Goal: Task Accomplishment & Management: Complete application form

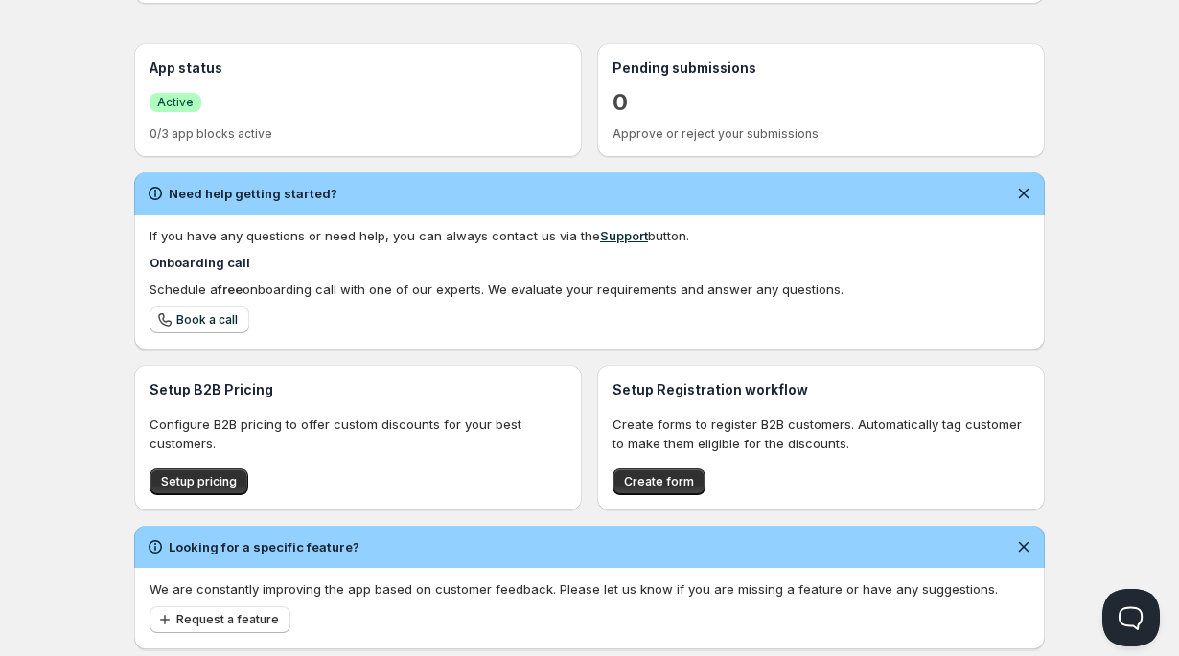
scroll to position [440, 0]
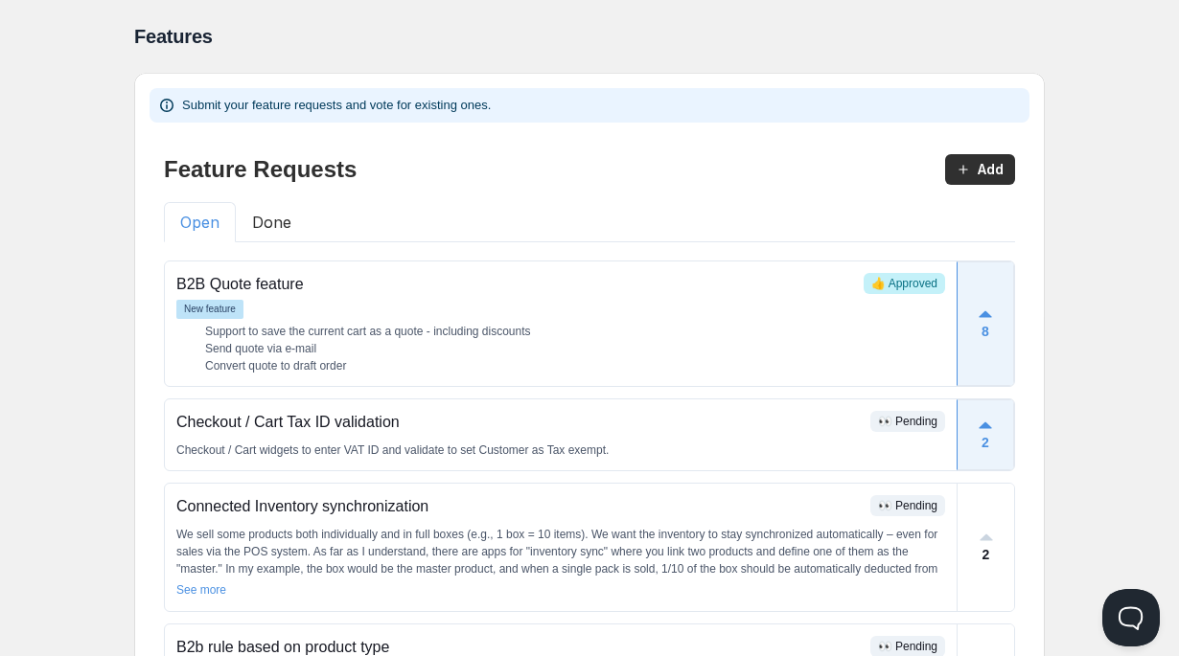
click at [273, 230] on button "Done" at bounding box center [272, 222] width 72 height 40
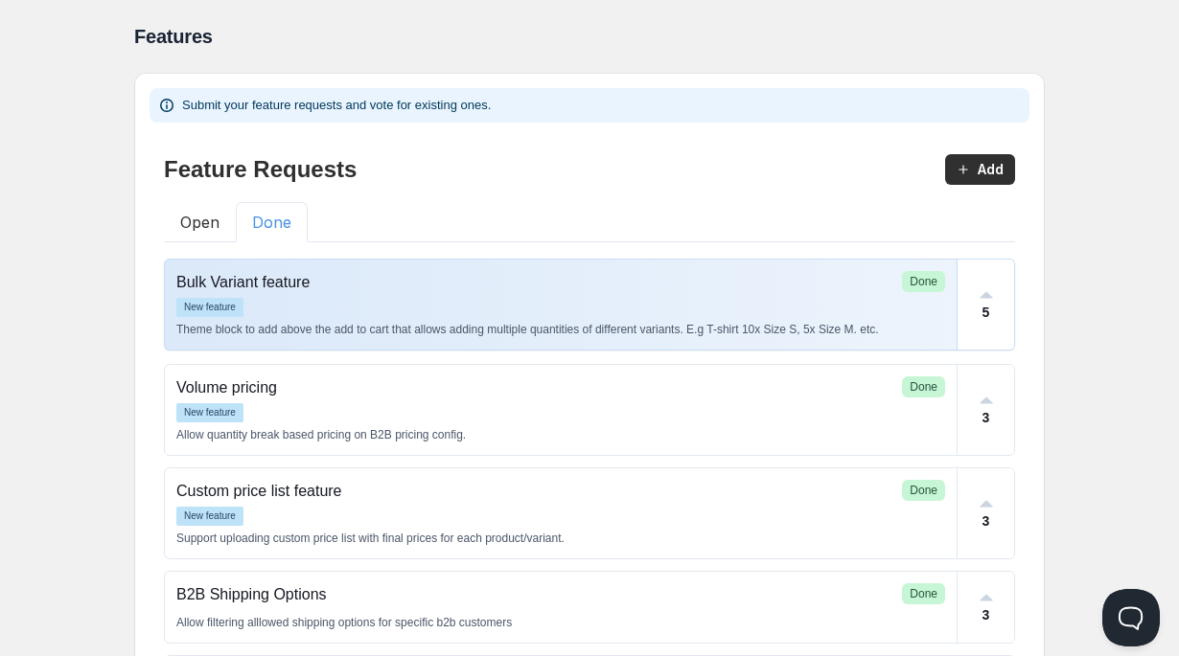
click at [334, 306] on div "New feature" at bounding box center [560, 307] width 769 height 19
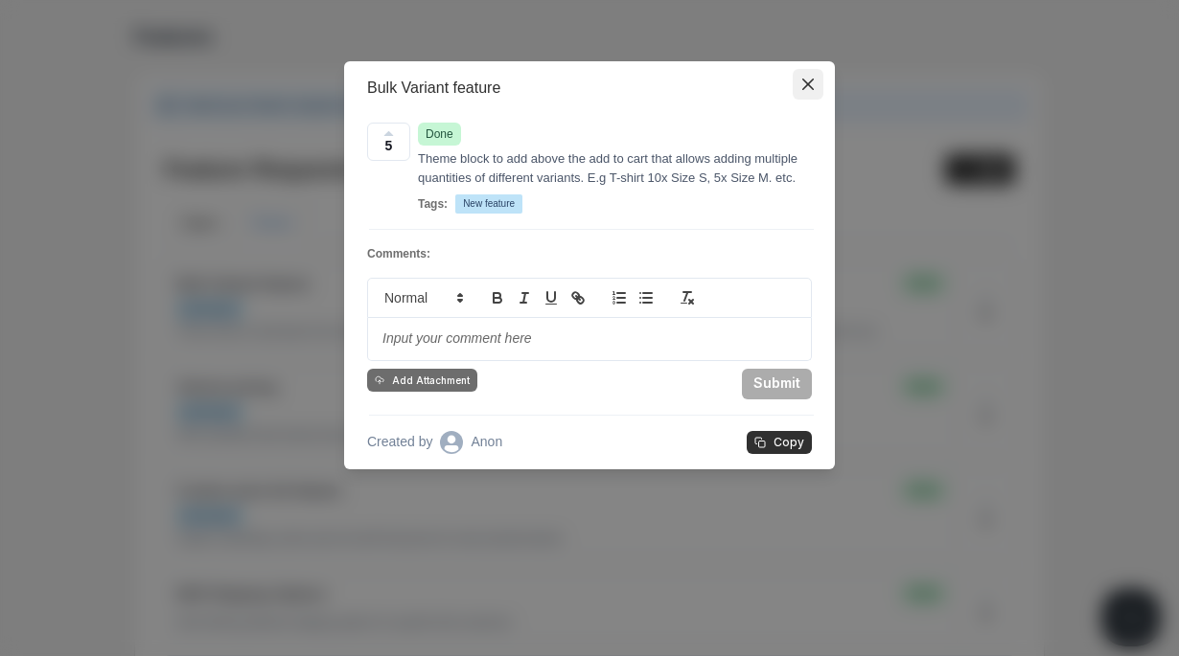
click at [819, 87] on button "Close" at bounding box center [808, 84] width 31 height 31
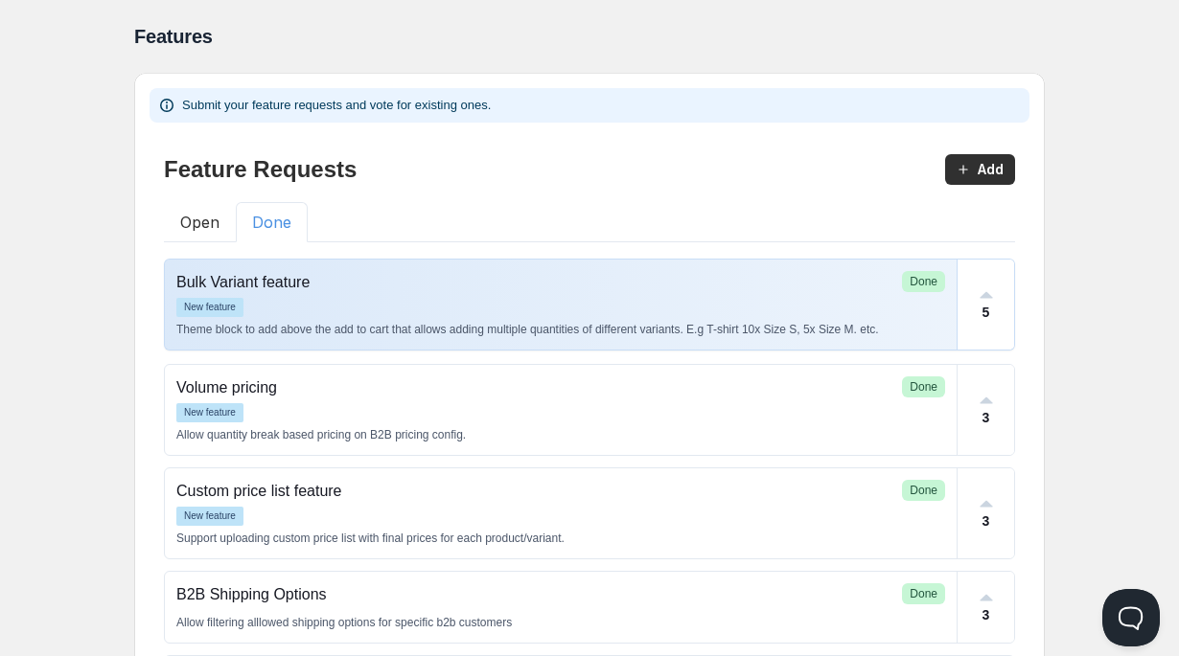
click at [768, 313] on div "New feature" at bounding box center [560, 307] width 769 height 19
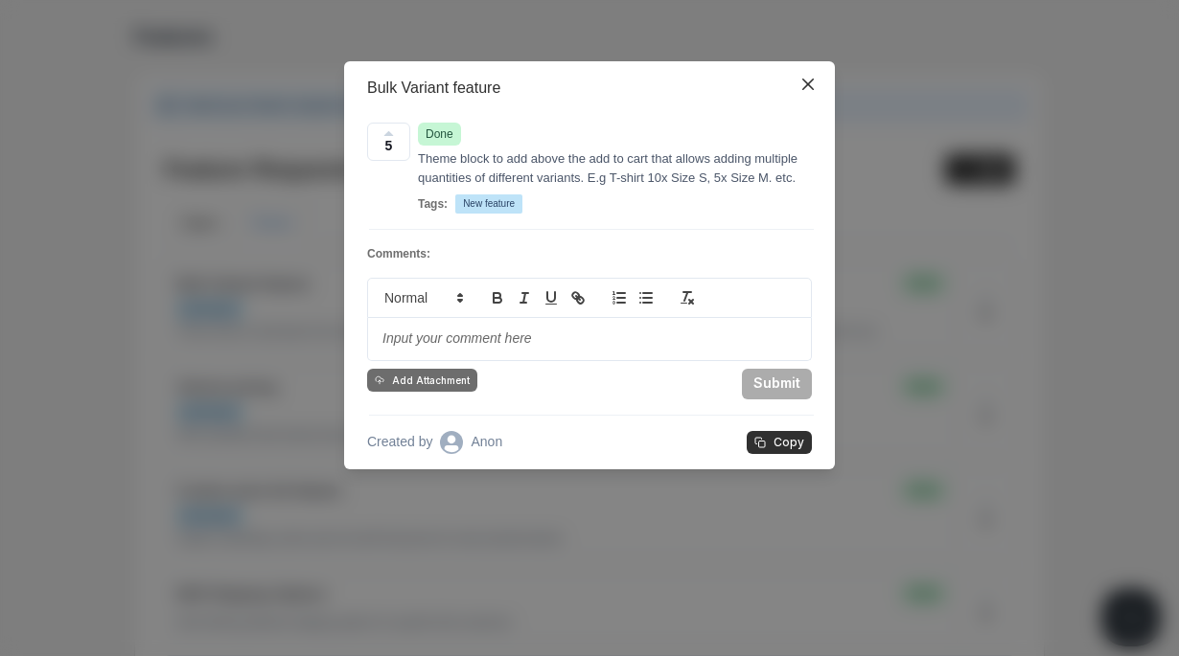
click at [177, 161] on div "Bulk Variant feature 5 Done Theme block to add above the add to cart that allow…" at bounding box center [589, 328] width 1179 height 656
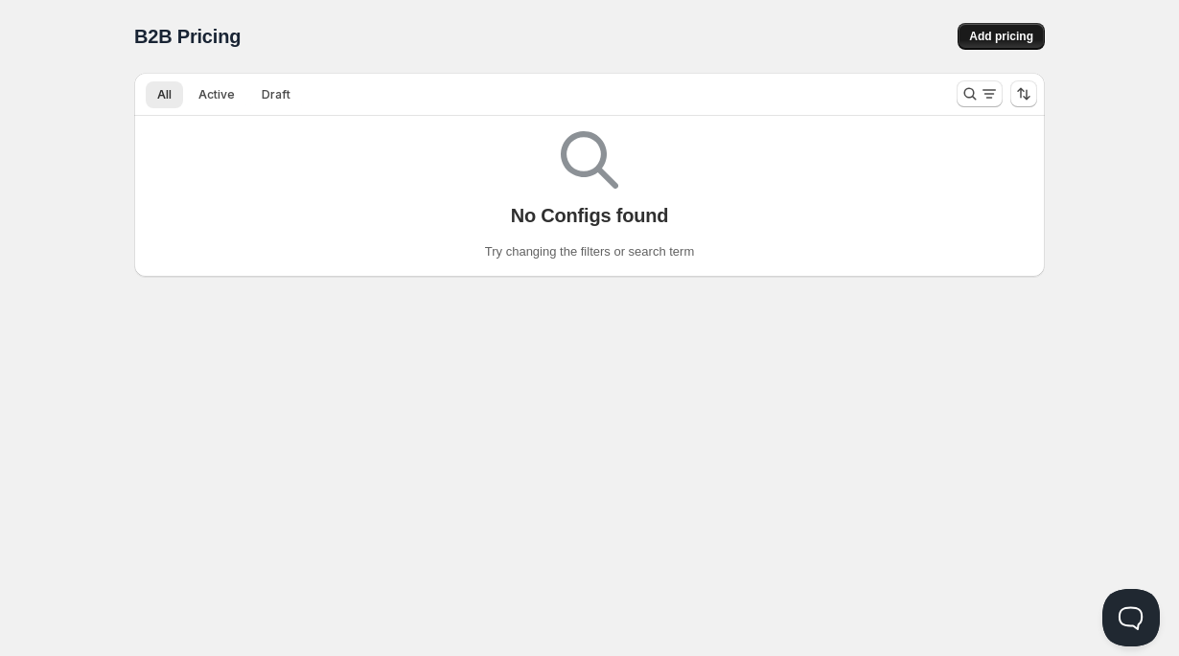
click at [990, 49] on button "Add pricing" at bounding box center [1000, 36] width 87 height 27
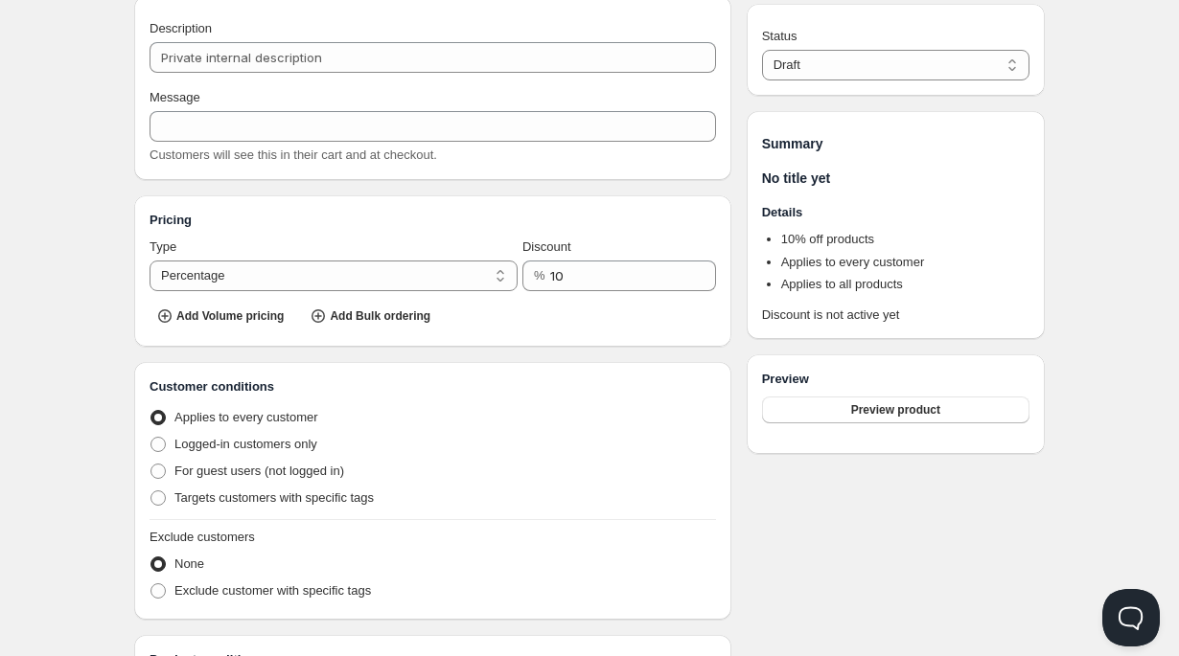
scroll to position [69, 0]
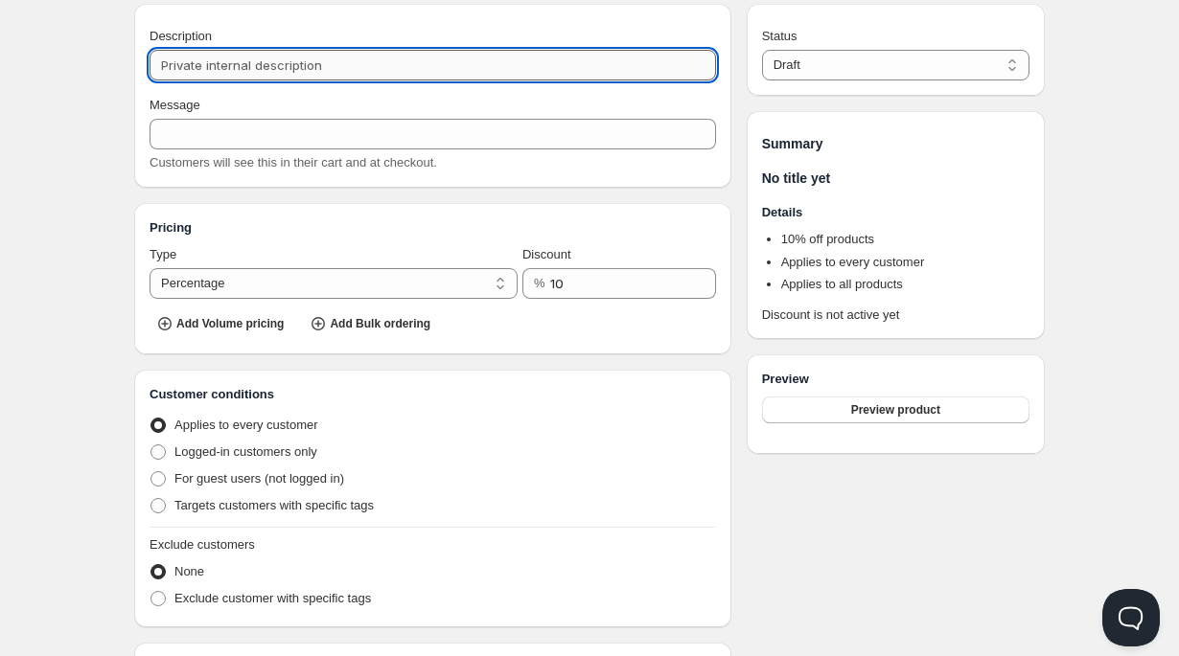
click at [410, 67] on input "Description" at bounding box center [433, 65] width 566 height 31
type input "B"
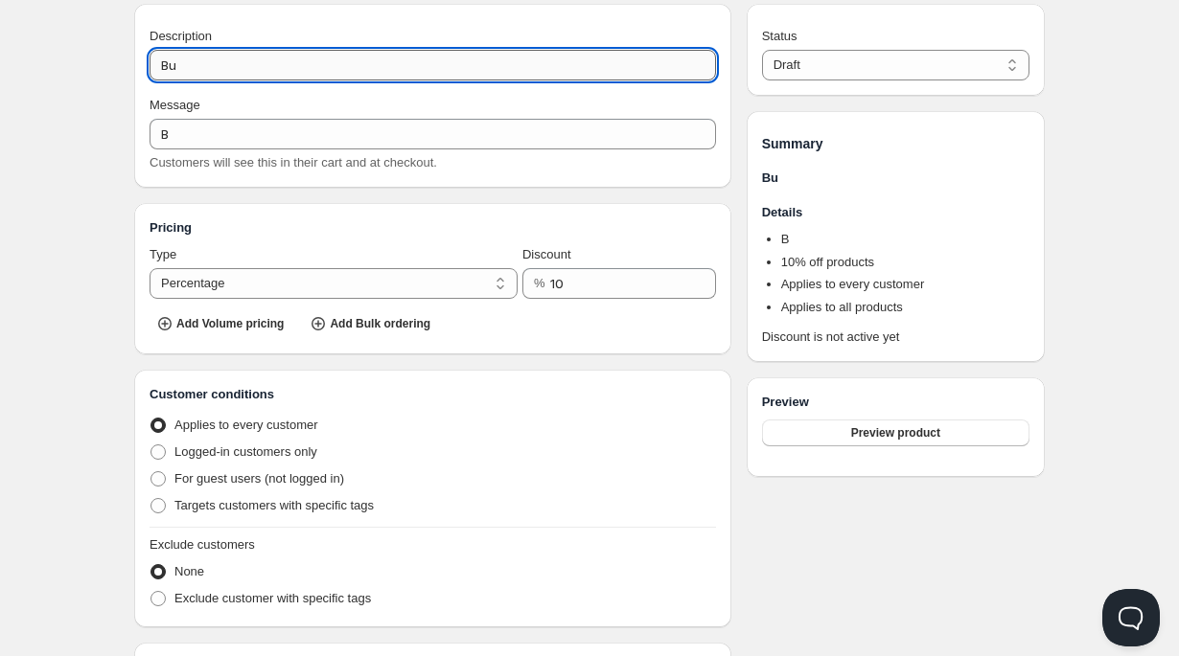
type input "Bul"
type input "BUL"
type input "Bulk"
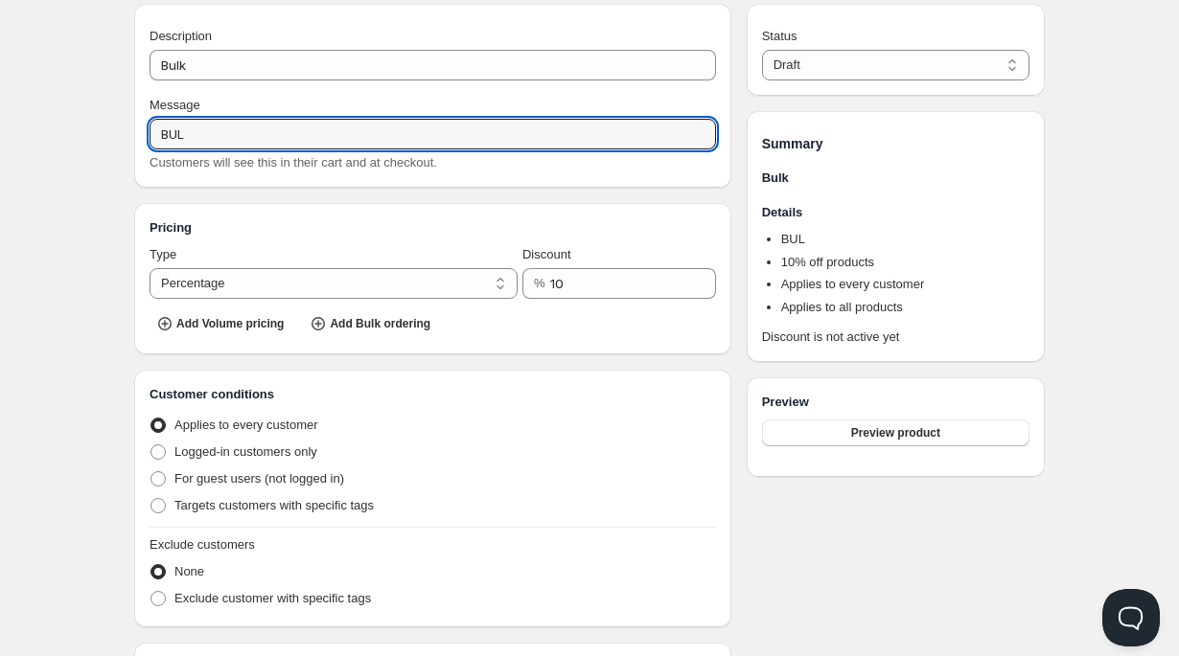
drag, startPoint x: 264, startPoint y: 133, endPoint x: 112, endPoint y: 133, distance: 151.4
click at [123, 136] on div "Create pricing. This page is ready Create pricing Info Draft Save Description B…" at bounding box center [589, 494] width 956 height 1127
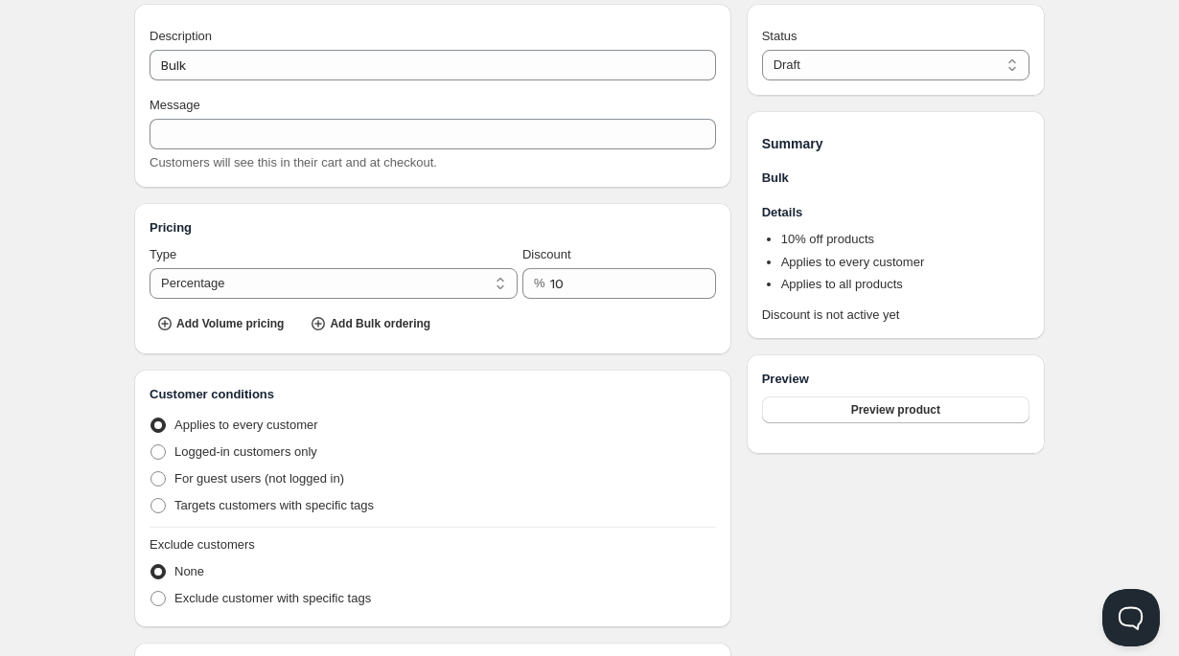
click at [590, 180] on div "Description Bulk Message Customers will see this in their cart and at checkout." at bounding box center [432, 96] width 597 height 184
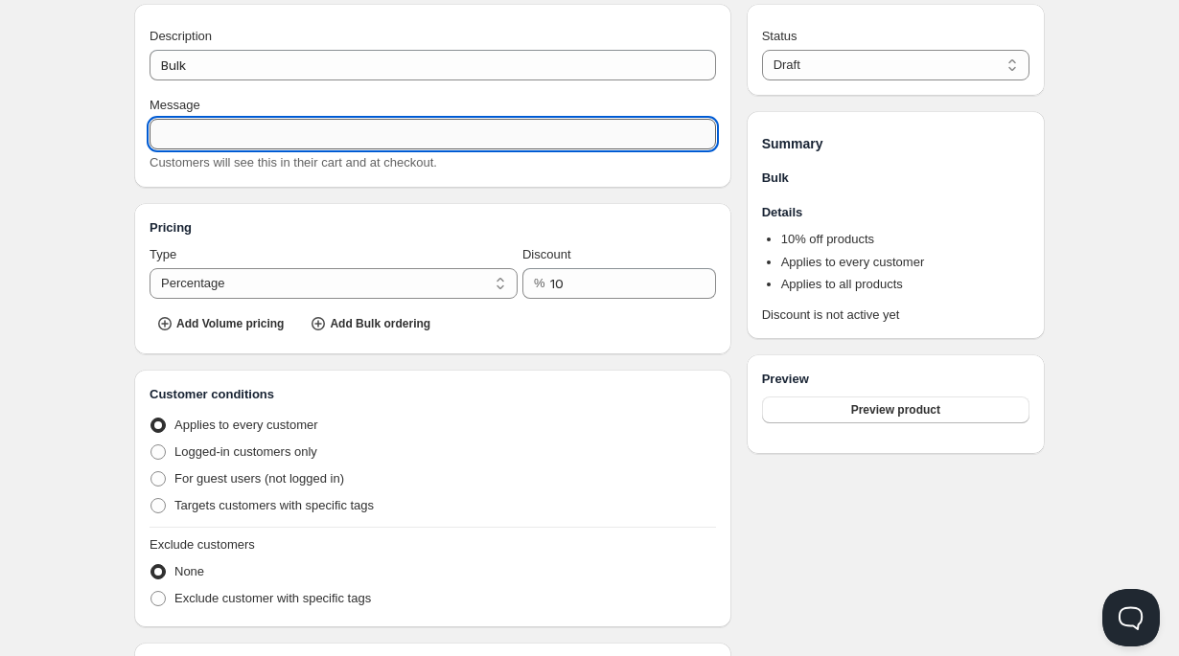
click at [321, 135] on input "Message" at bounding box center [433, 134] width 566 height 31
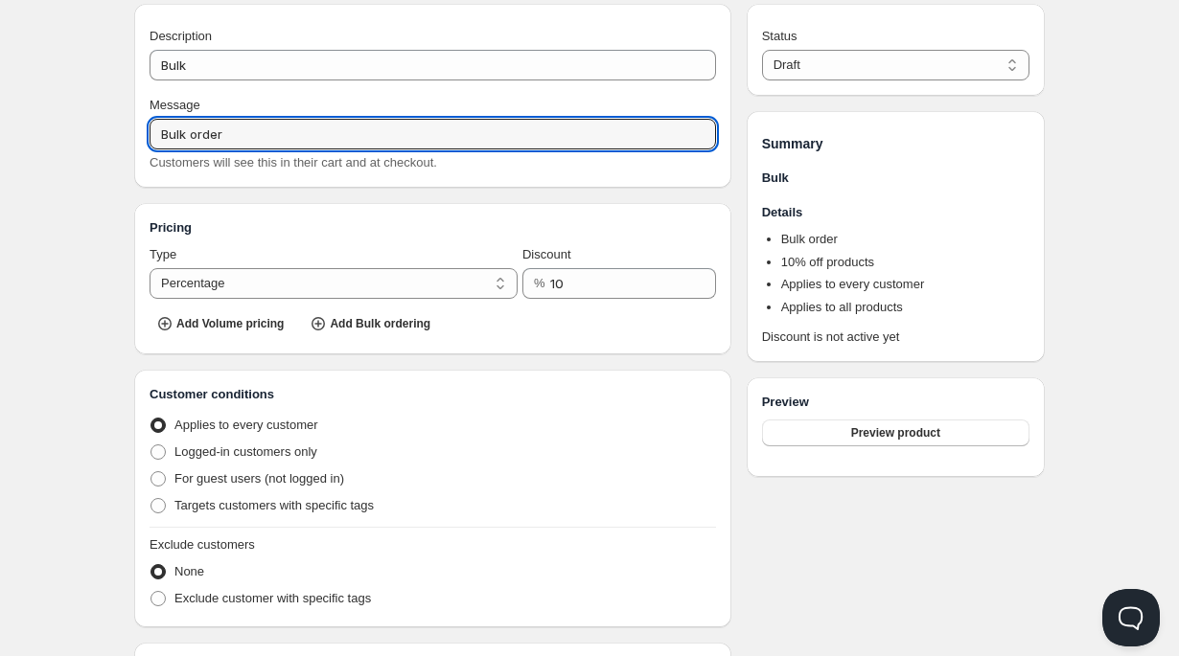
type input "Bulk order"
click at [586, 265] on div "Discount % 10" at bounding box center [619, 272] width 194 height 54
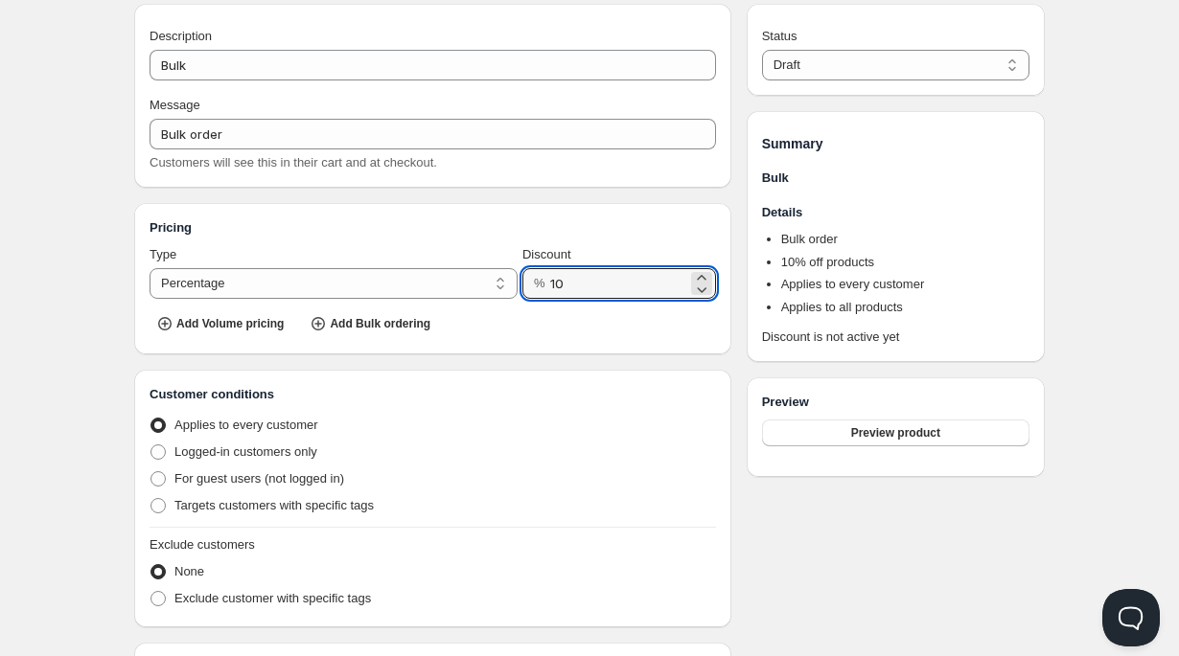
drag, startPoint x: 581, startPoint y: 278, endPoint x: 518, endPoint y: 278, distance: 63.3
click at [529, 278] on div "% 10" at bounding box center [619, 283] width 194 height 31
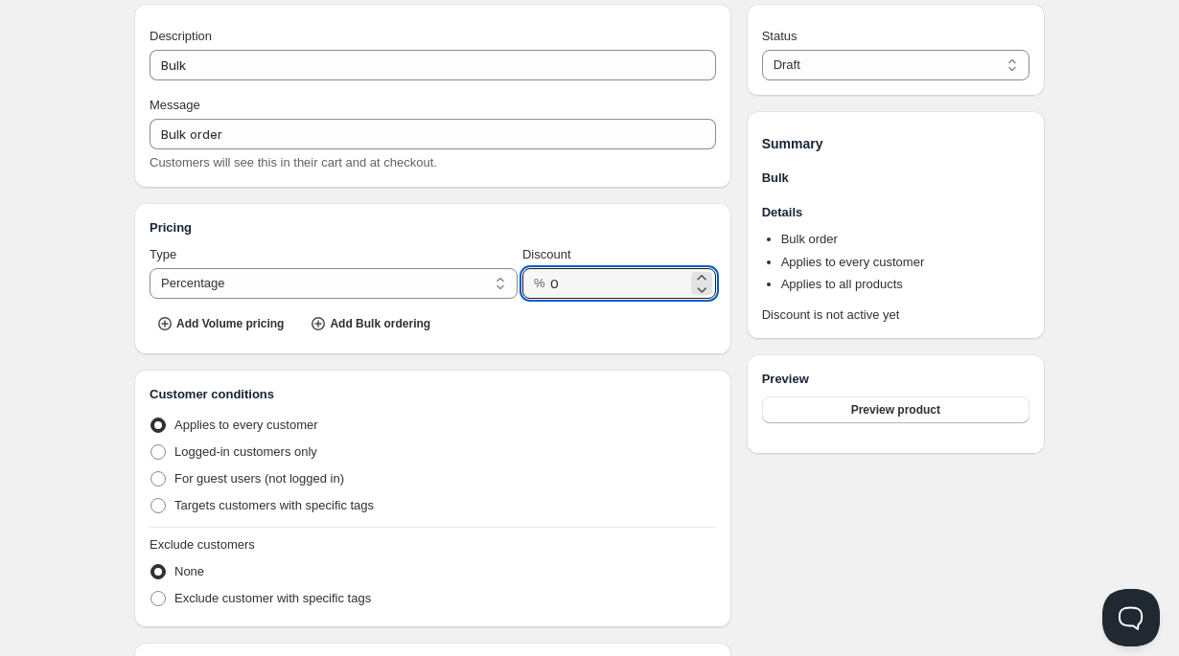
type input "0"
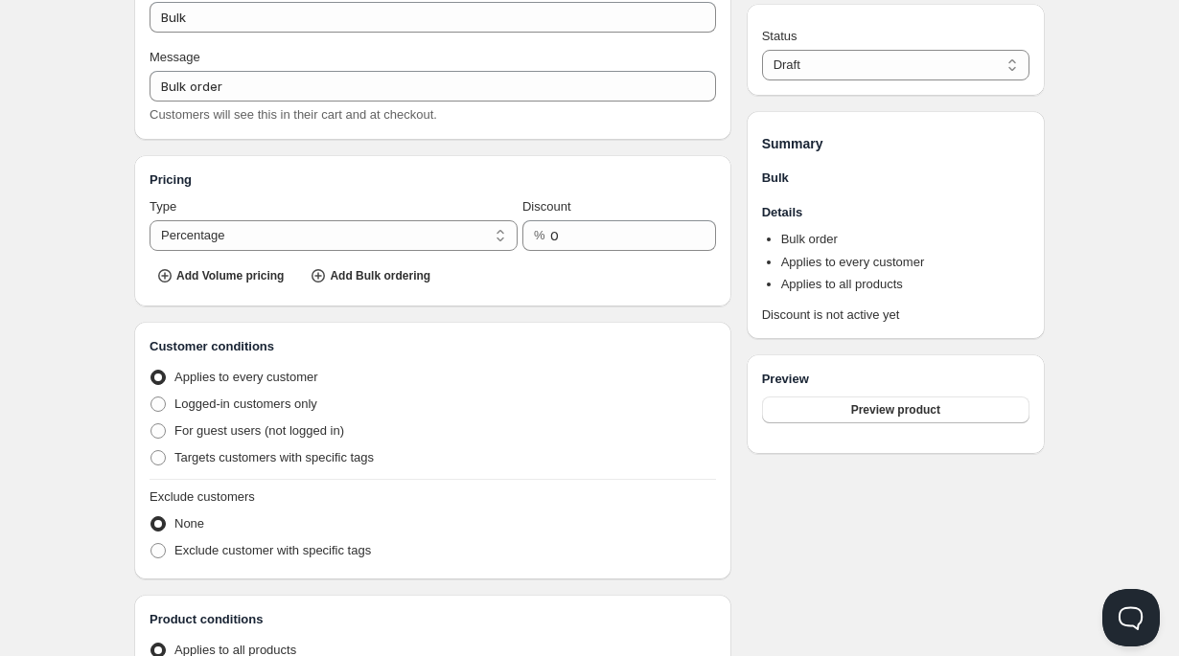
scroll to position [124, 0]
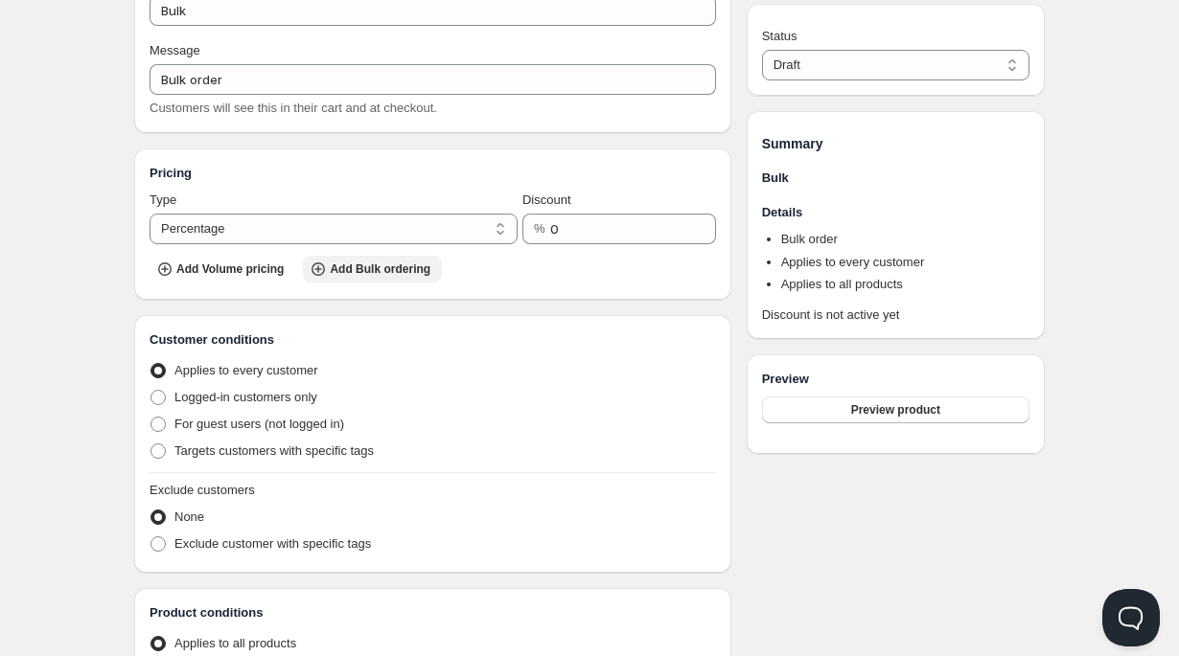
click at [327, 274] on icon "button" at bounding box center [318, 269] width 19 height 19
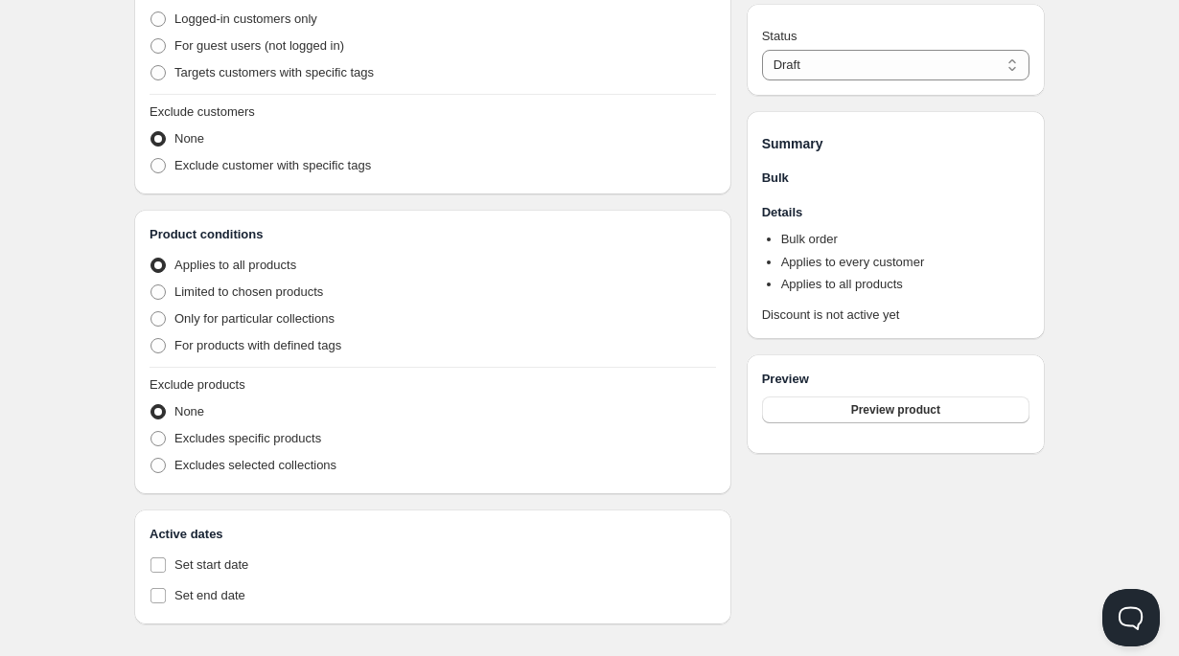
scroll to position [581, 0]
click at [157, 346] on span at bounding box center [157, 343] width 15 height 15
click at [151, 337] on input "For products with defined tags" at bounding box center [150, 336] width 1 height 1
radio input "true"
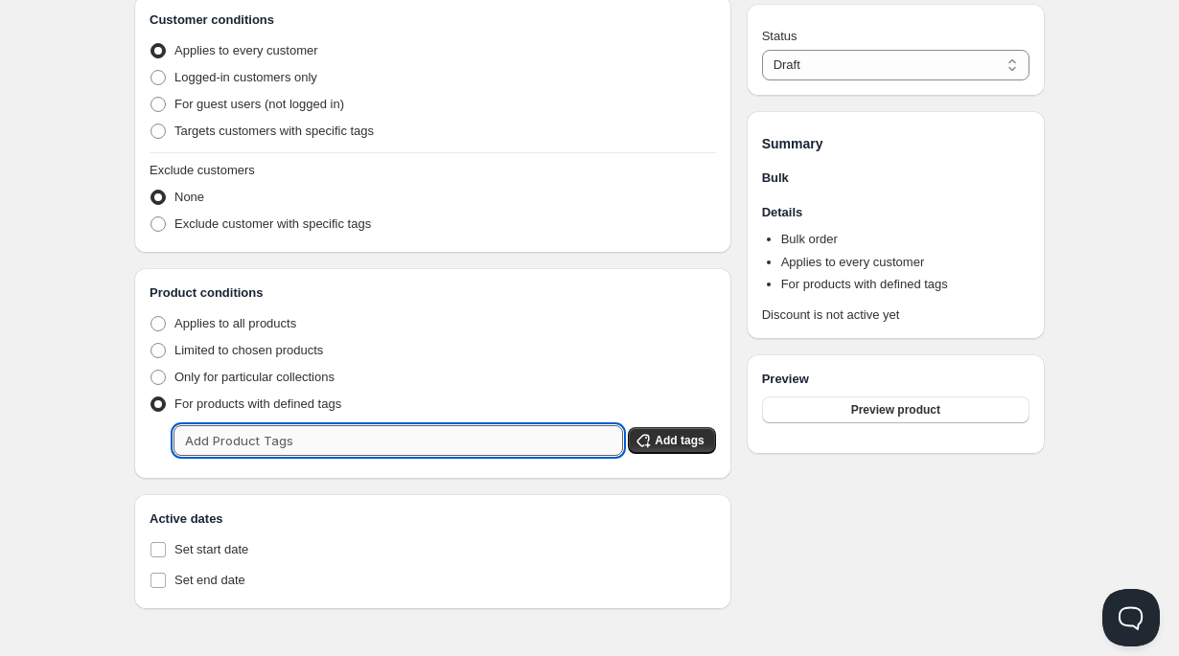
click at [307, 439] on input "text" at bounding box center [397, 441] width 449 height 31
drag, startPoint x: 199, startPoint y: 442, endPoint x: 153, endPoint y: 444, distance: 46.0
click at [153, 444] on div "#bulkorder Clear Add tags" at bounding box center [433, 441] width 566 height 31
drag, startPoint x: 249, startPoint y: 440, endPoint x: 124, endPoint y: 446, distance: 125.7
click at [124, 446] on div "Create pricing. This page is ready Create pricing Info Draft Save Description B…" at bounding box center [589, 45] width 956 height 1130
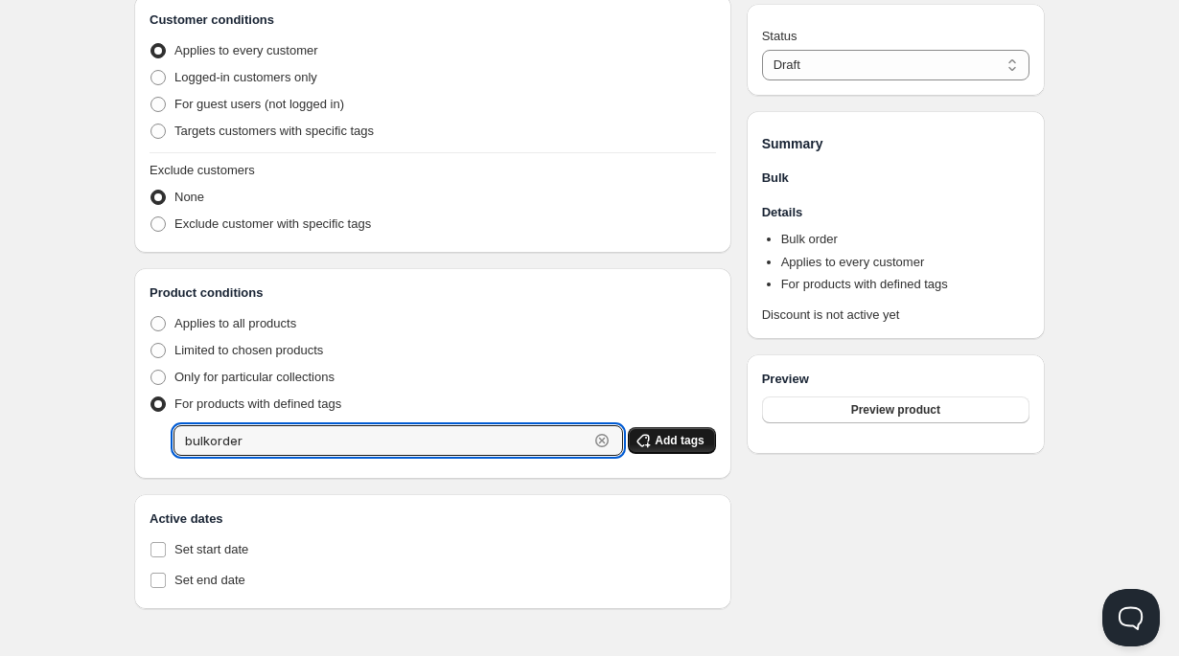
type input "bulkorder"
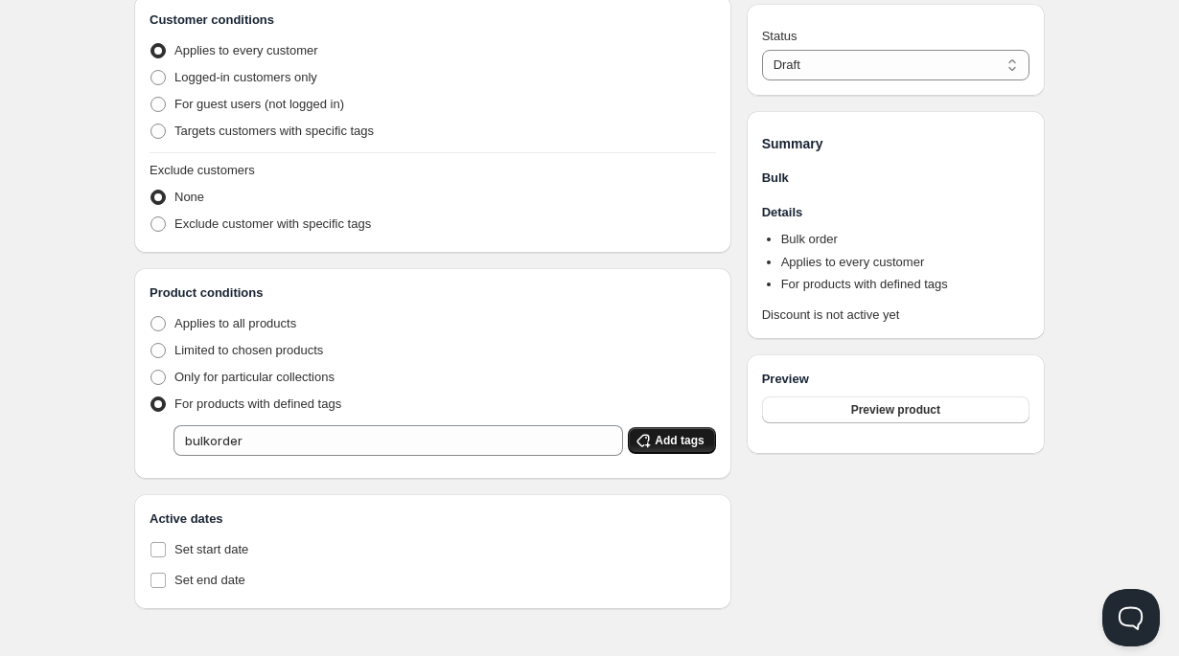
click at [669, 445] on span "Add tags" at bounding box center [679, 440] width 49 height 15
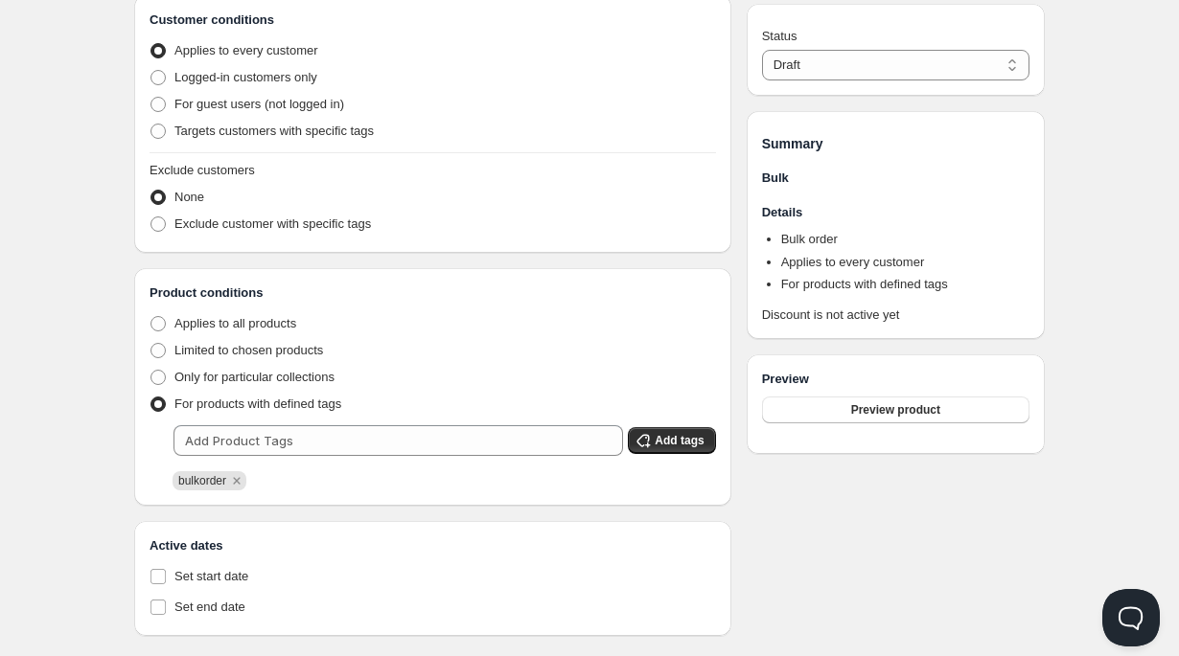
scroll to position [547, 0]
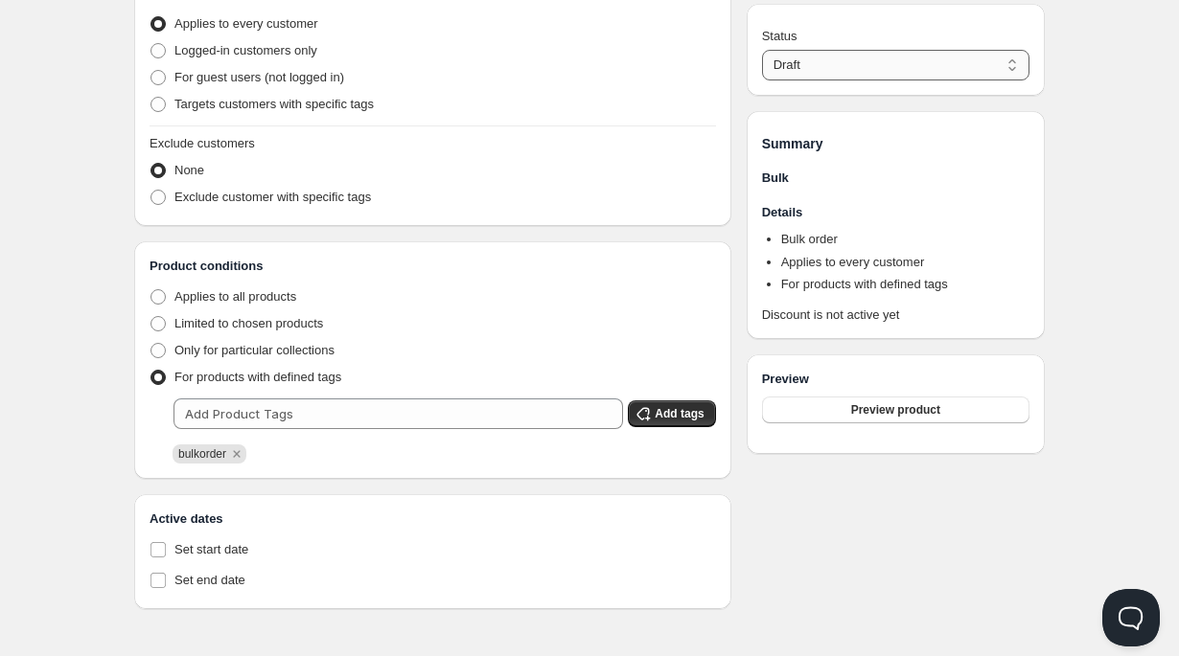
click at [799, 67] on select "Draft Active" at bounding box center [895, 65] width 267 height 31
select select "1"
click at [762, 50] on select "Draft Active" at bounding box center [895, 65] width 267 height 31
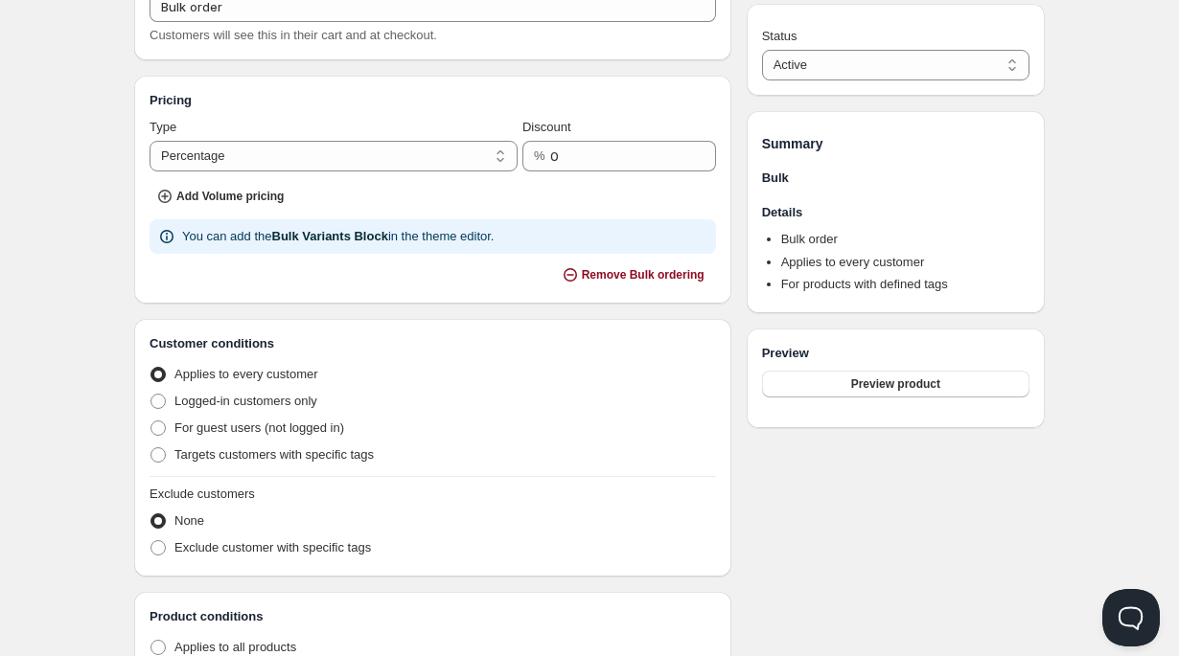
scroll to position [0, 0]
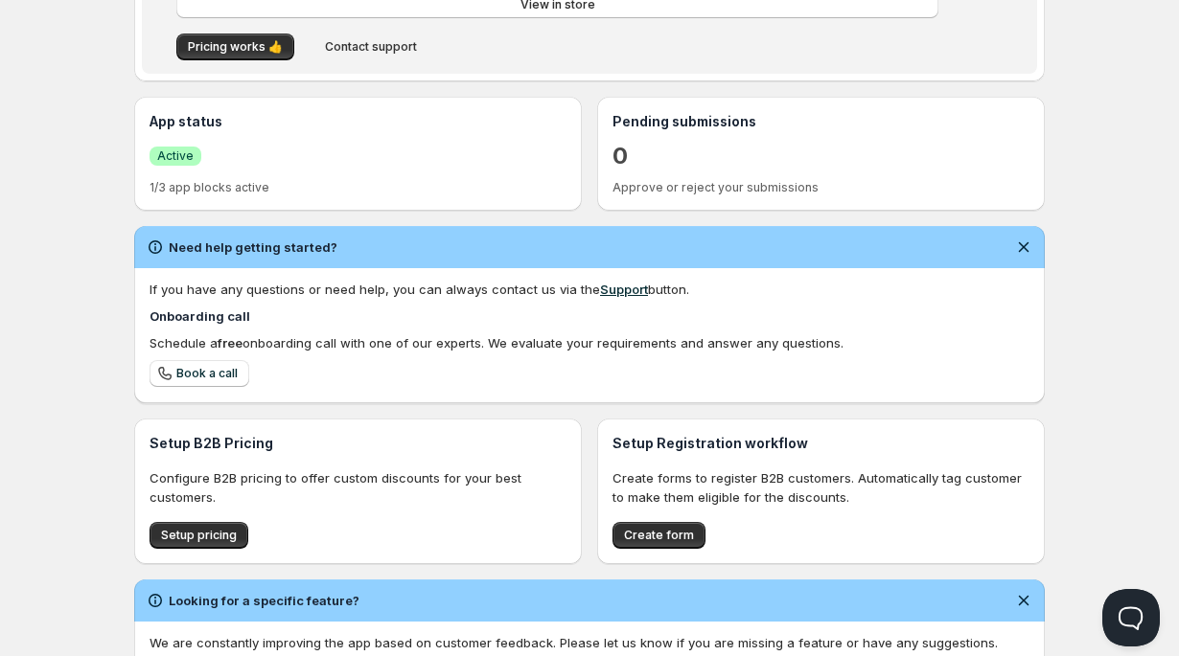
scroll to position [364, 0]
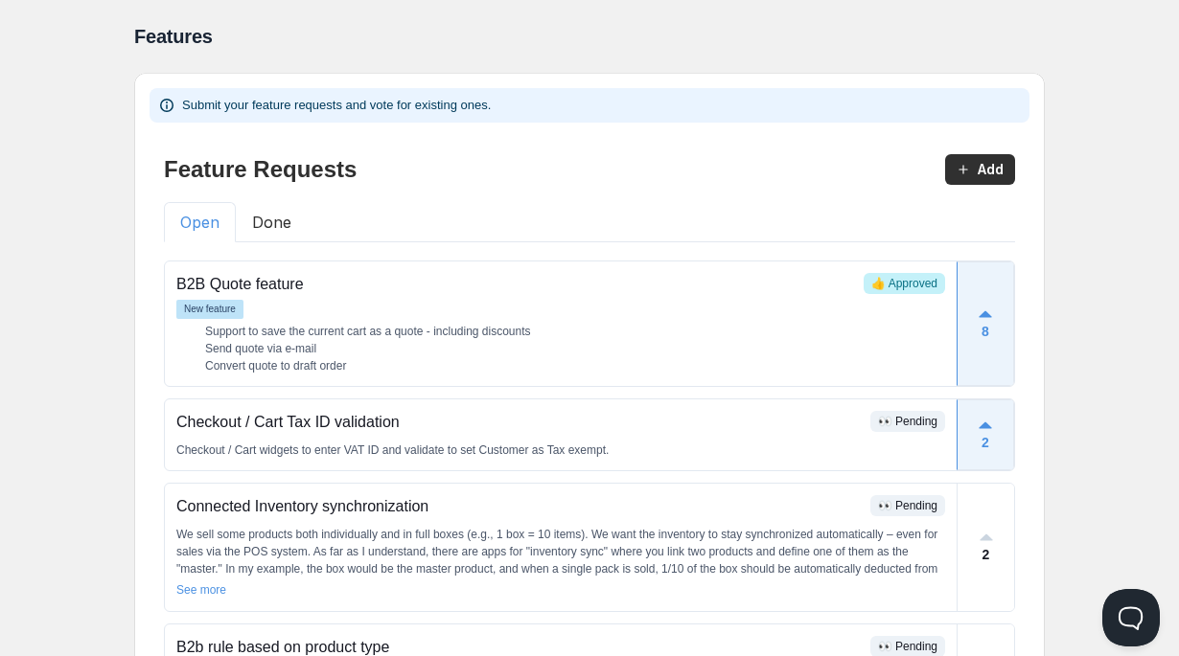
click at [83, 208] on div "Home Pricing Price lists Forms Submissions Settings Features Plans Features. Th…" at bounding box center [589, 630] width 1179 height 1261
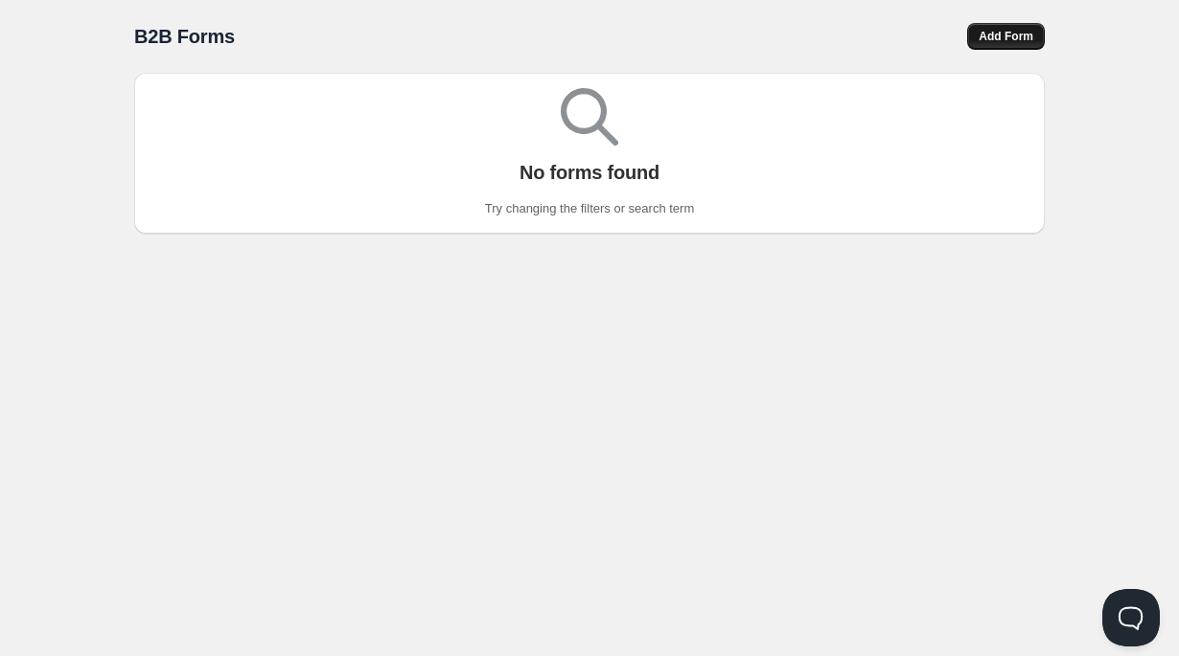
click at [1019, 39] on span "Add Form" at bounding box center [1005, 36] width 55 height 15
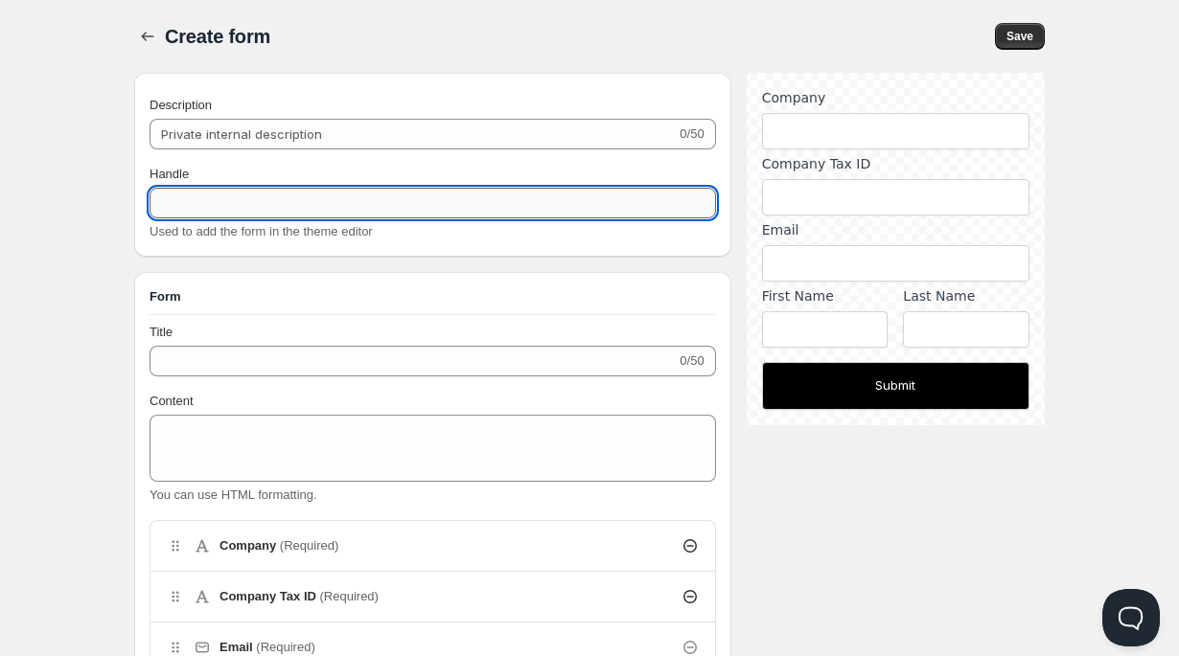
click at [305, 212] on input "Handle" at bounding box center [433, 203] width 566 height 31
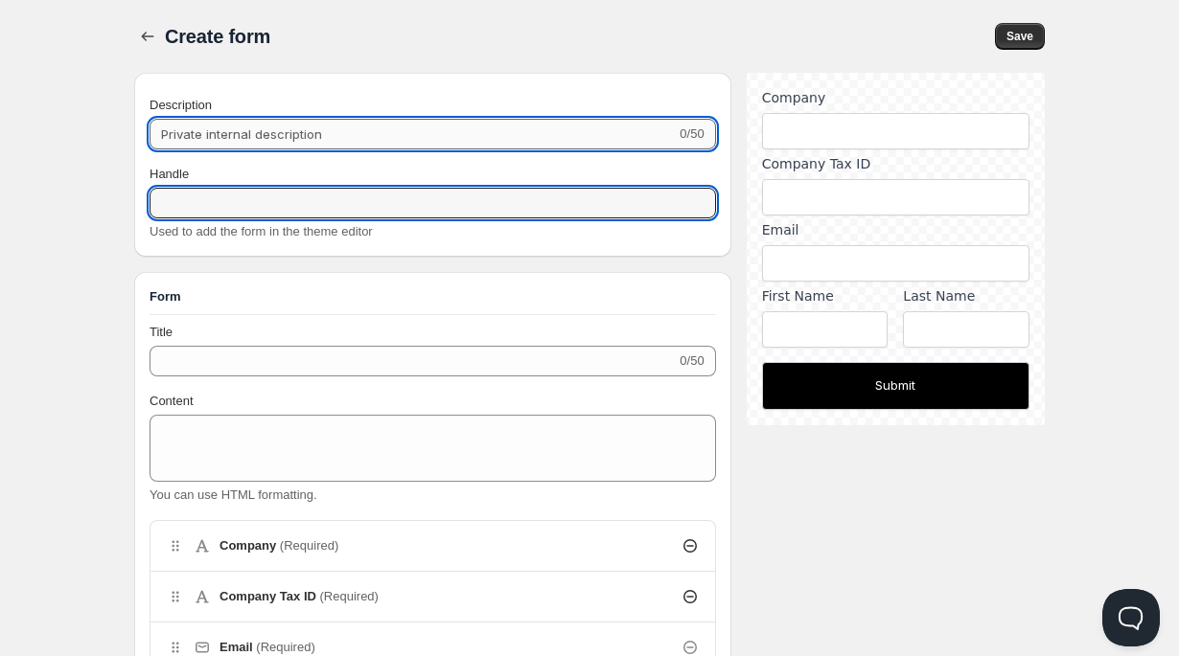
click at [288, 141] on input "Description" at bounding box center [413, 134] width 526 height 31
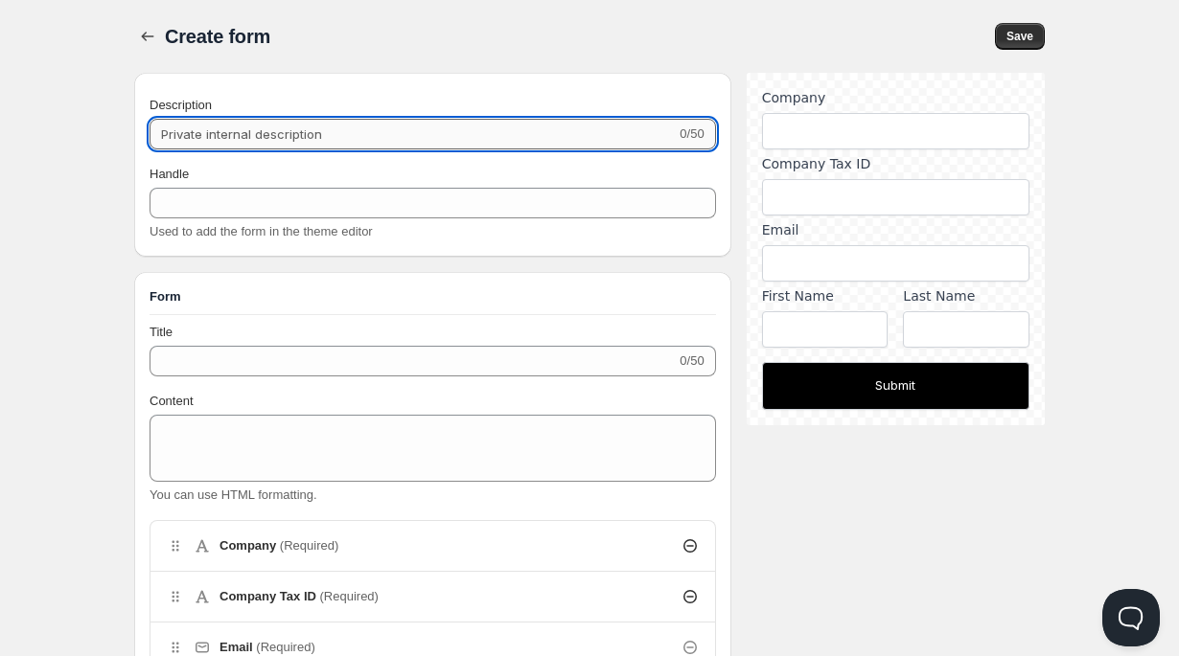
type input "B"
type input "b"
type input "B2"
type input "b2"
type input "B2B"
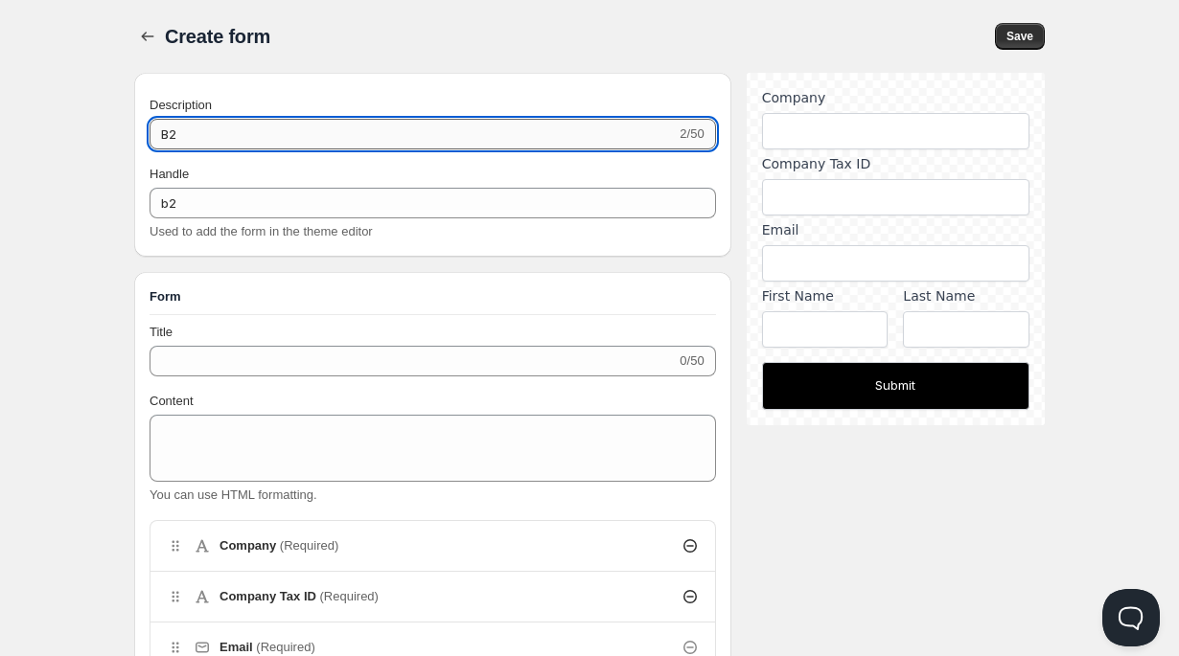
type input "b2b"
type input "B2B"
type input "b2b-"
type input "B2B C"
type input "b2b-c"
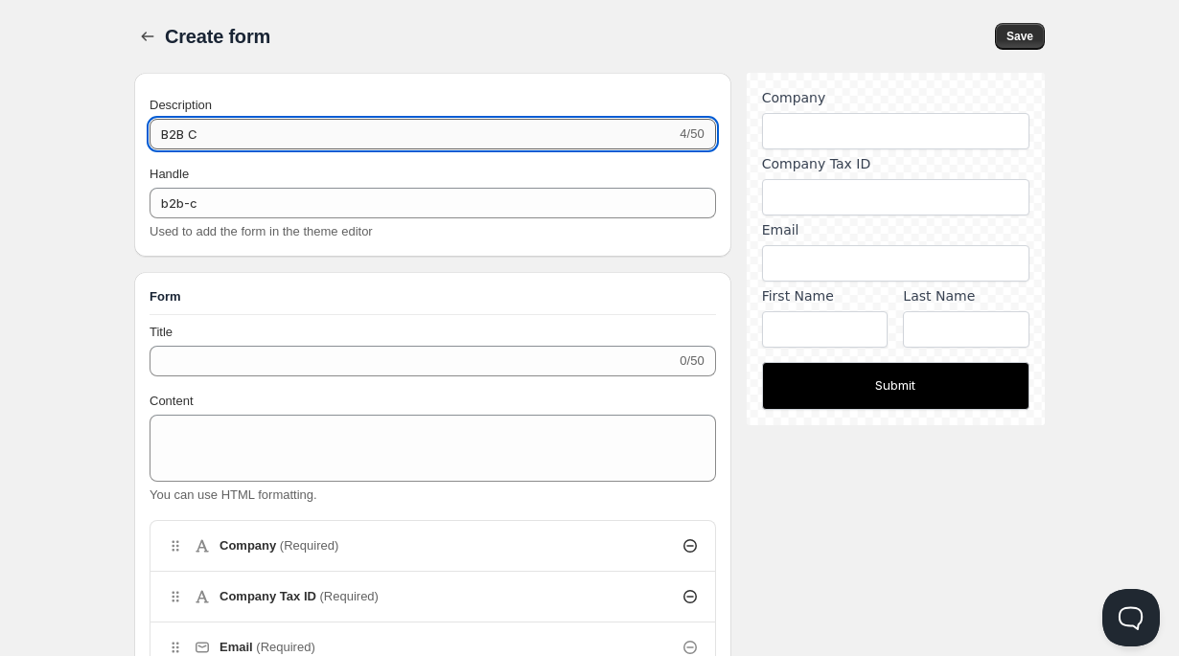
type input "B2B Cu"
type input "b2b-cu"
type input "B2B Cus"
type input "b2b-cus"
type input "B2B Cust"
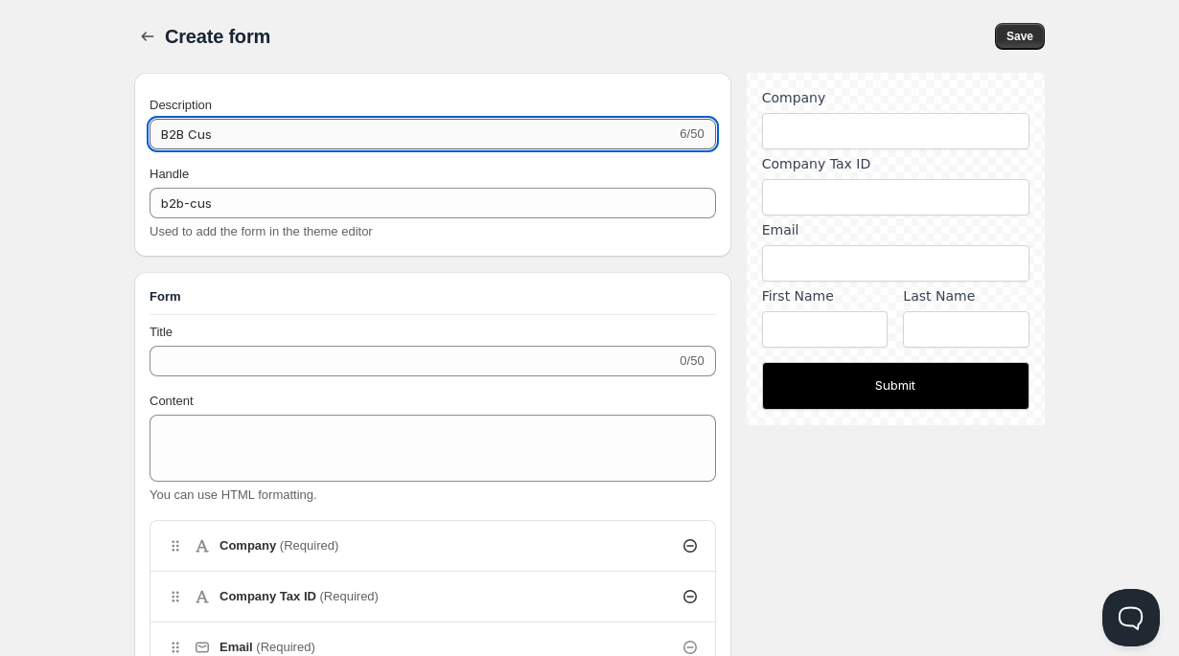
type input "b2b-cust"
type input "B2B Custo"
type input "b2b-custo"
type input "B2B Custom"
type input "b2b-custom"
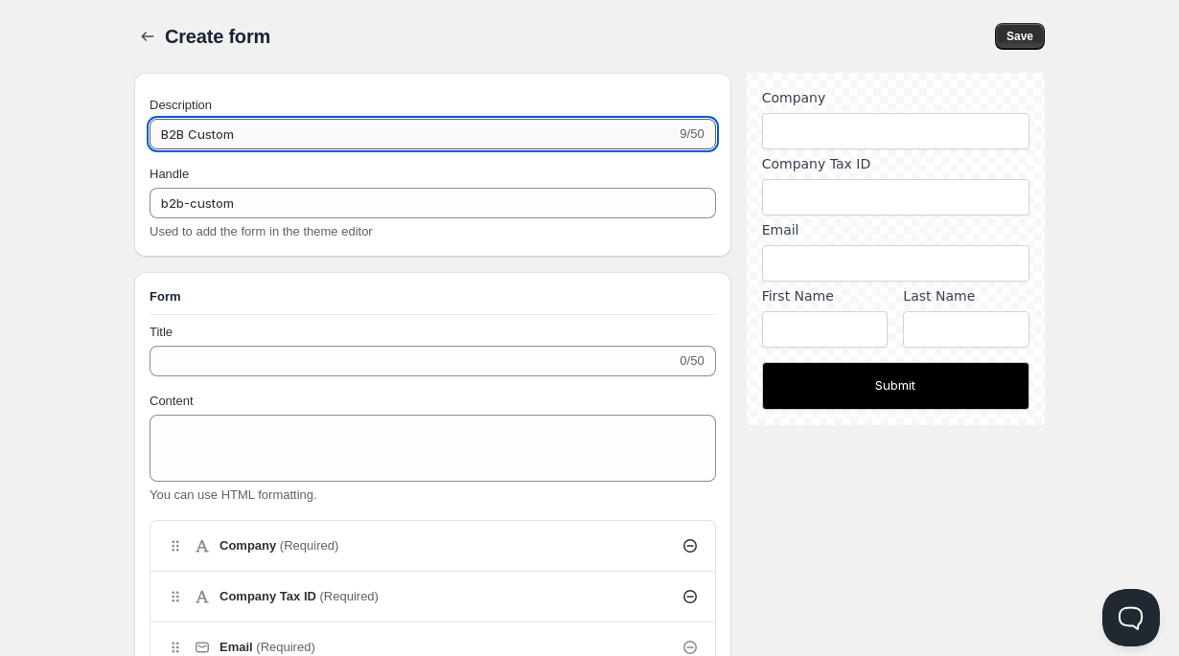
type input "B2B Custome"
type input "b2b-custome"
type input "B2B Customer"
type input "b2b-customer"
type input "B2B Customer"
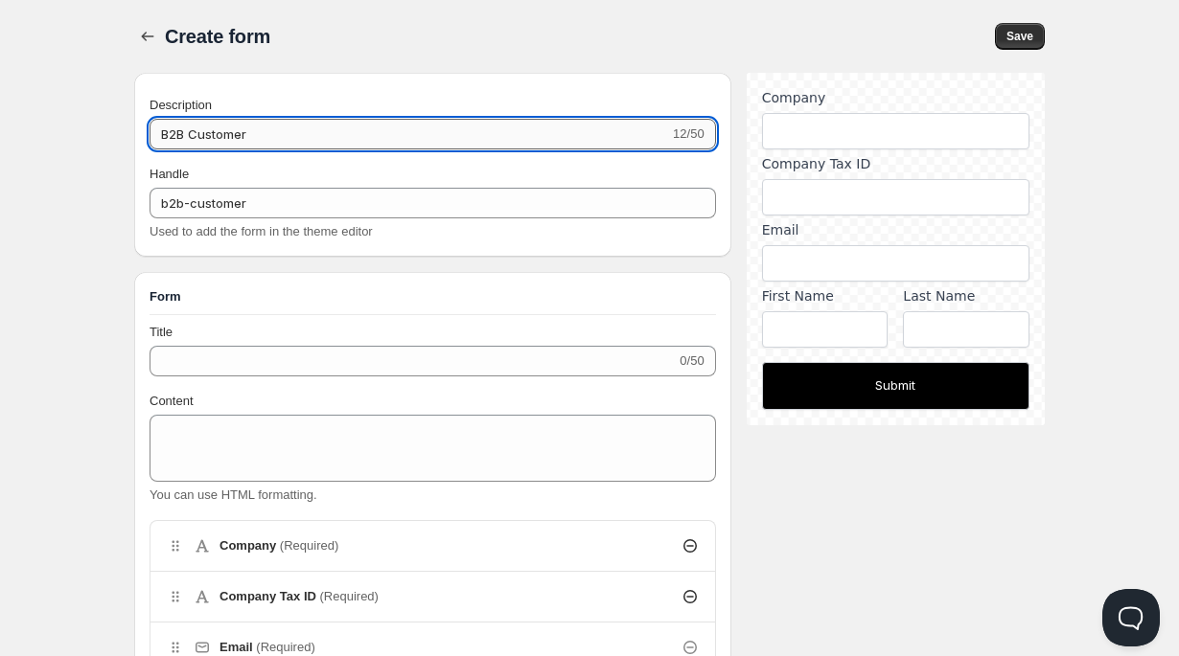
type input "b2b-customer-"
type input "B2B Customer f"
type input "b2b-customer-f"
type input "B2B Customer fo"
type input "b2b-customer-fo"
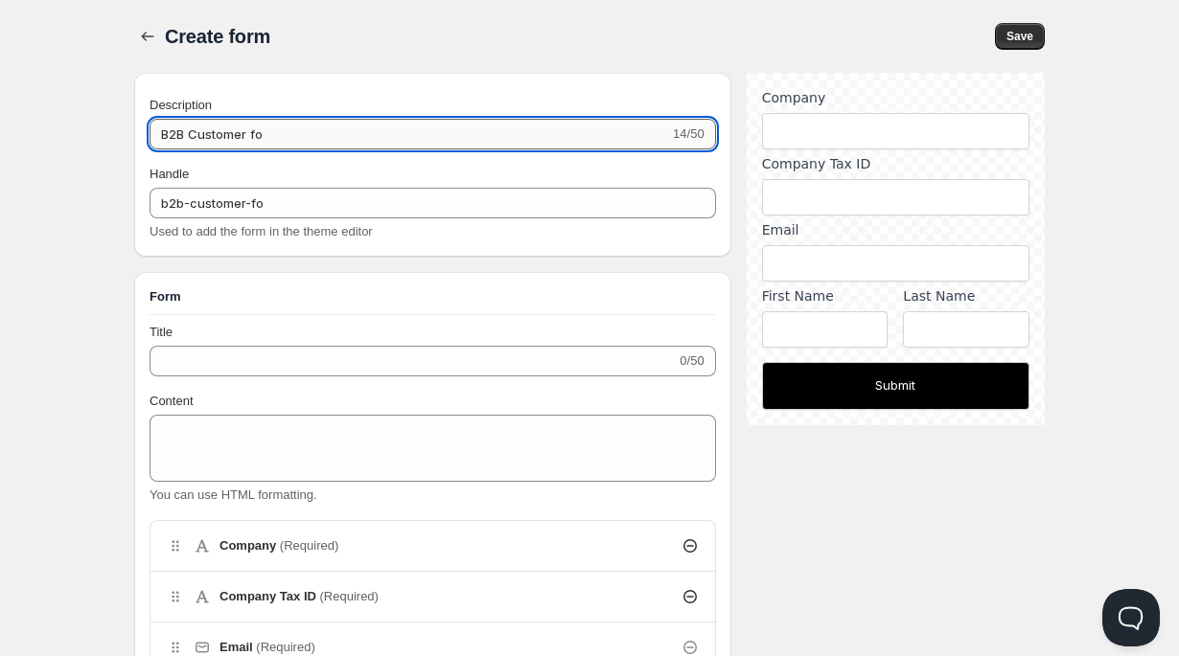
type input "B2B Customer for"
type input "b2b-customer-for"
type input "B2B Customer form"
type input "b2b-customer-form"
type input "B2B Customer form"
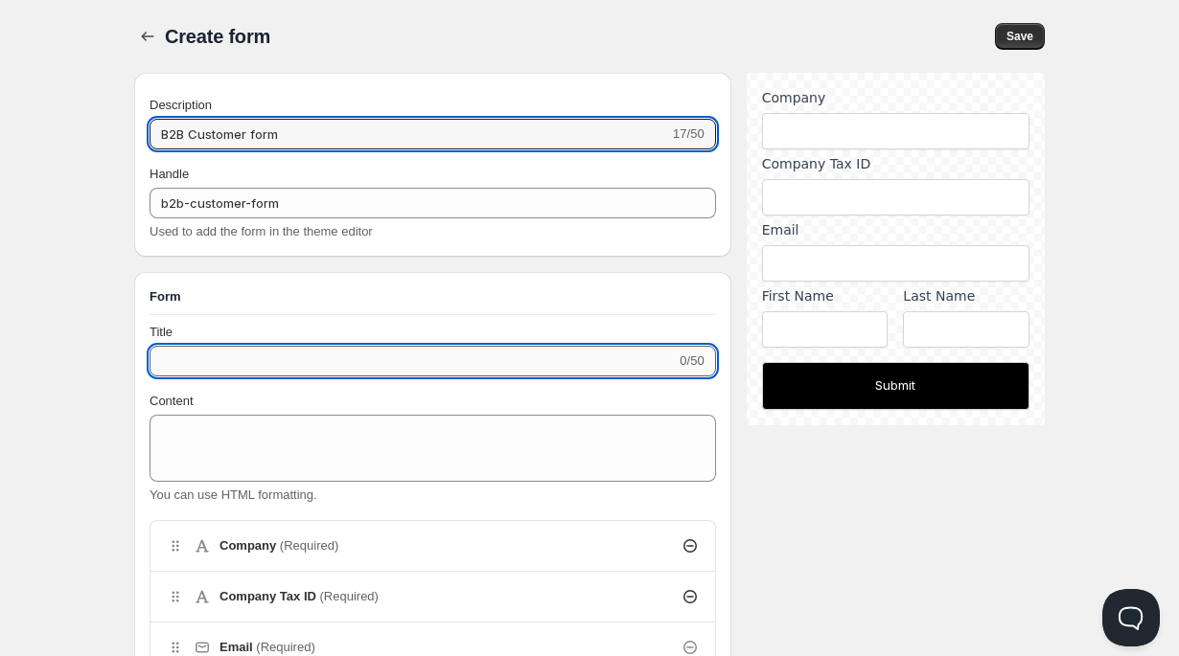
click at [261, 357] on input "Title" at bounding box center [413, 361] width 526 height 31
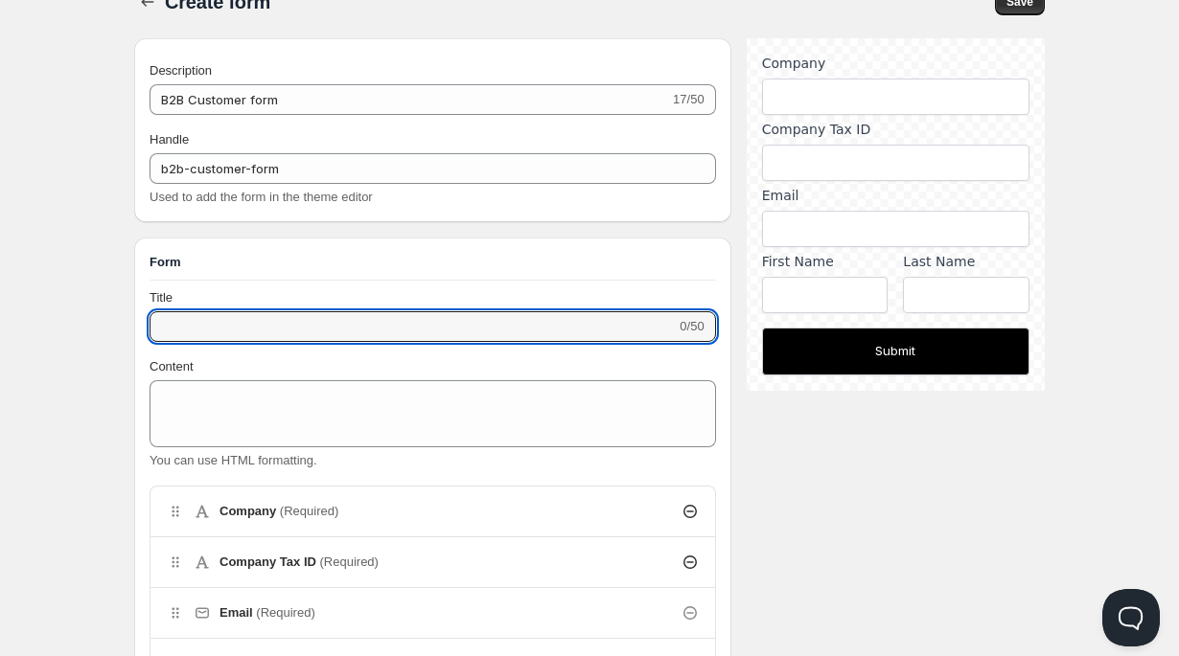
scroll to position [17, 0]
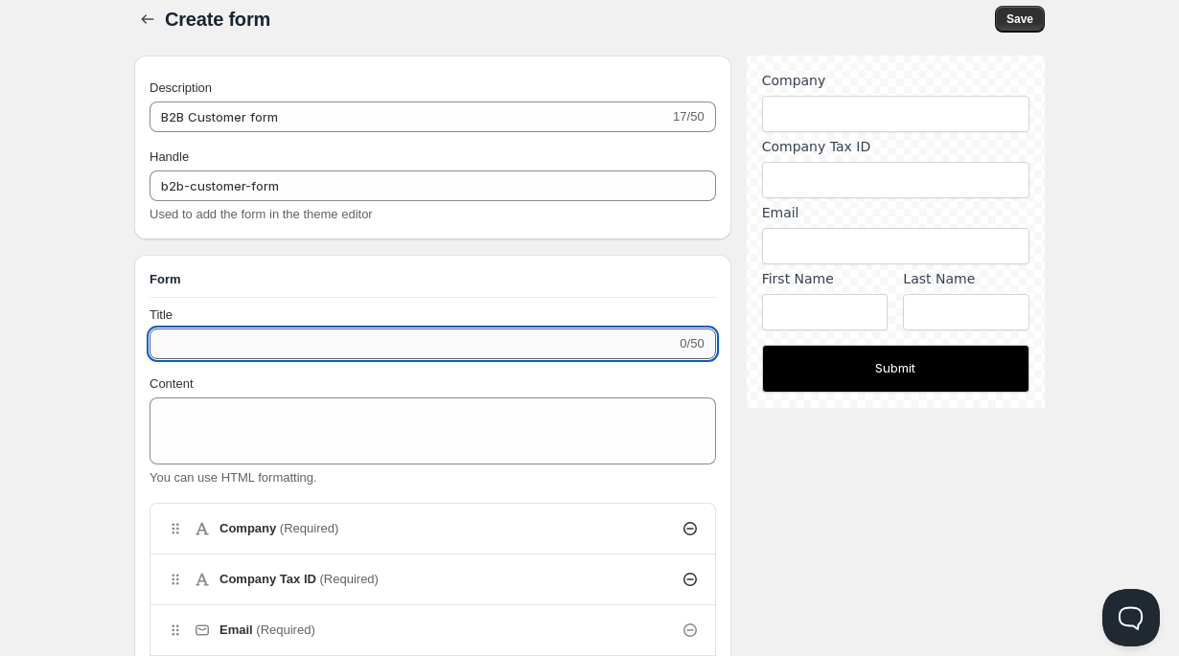
paste input "Business Account Sign-Up Form"
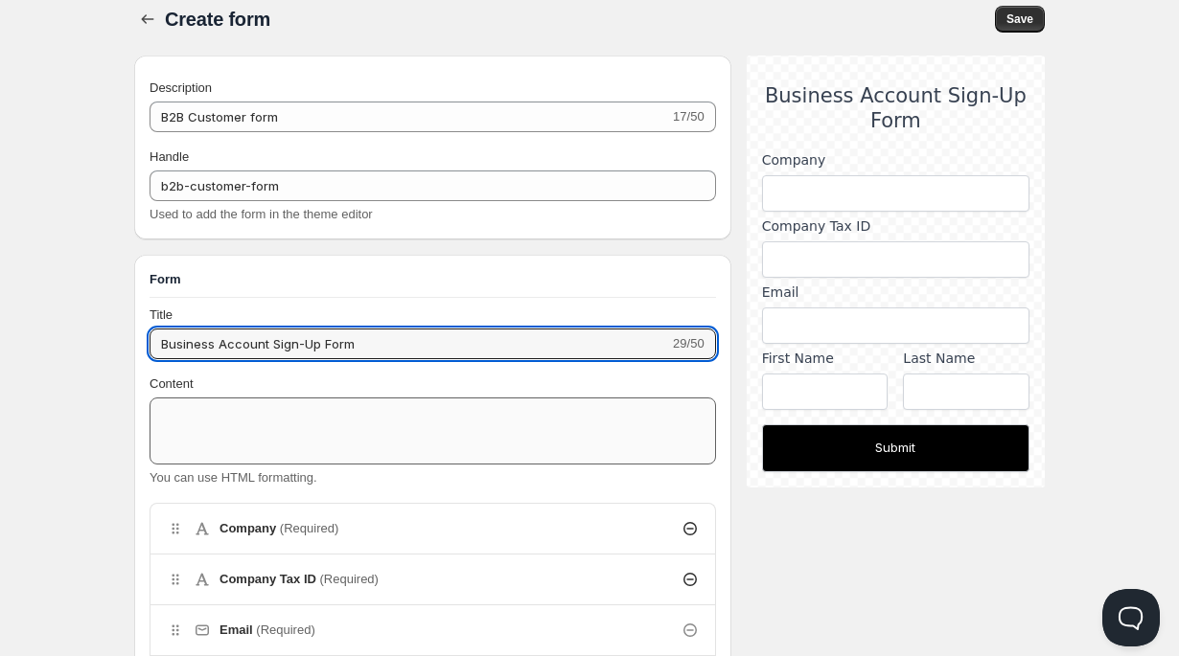
type input "Business Account Sign-Up Form"
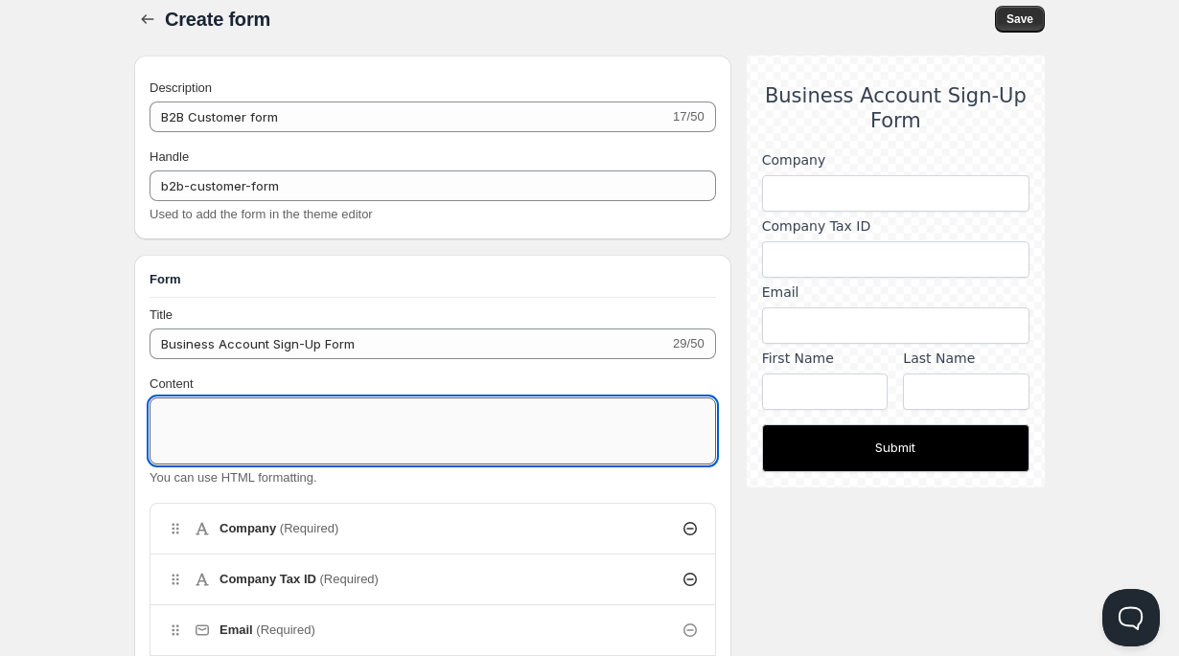
click at [276, 429] on textarea "Content" at bounding box center [433, 431] width 566 height 67
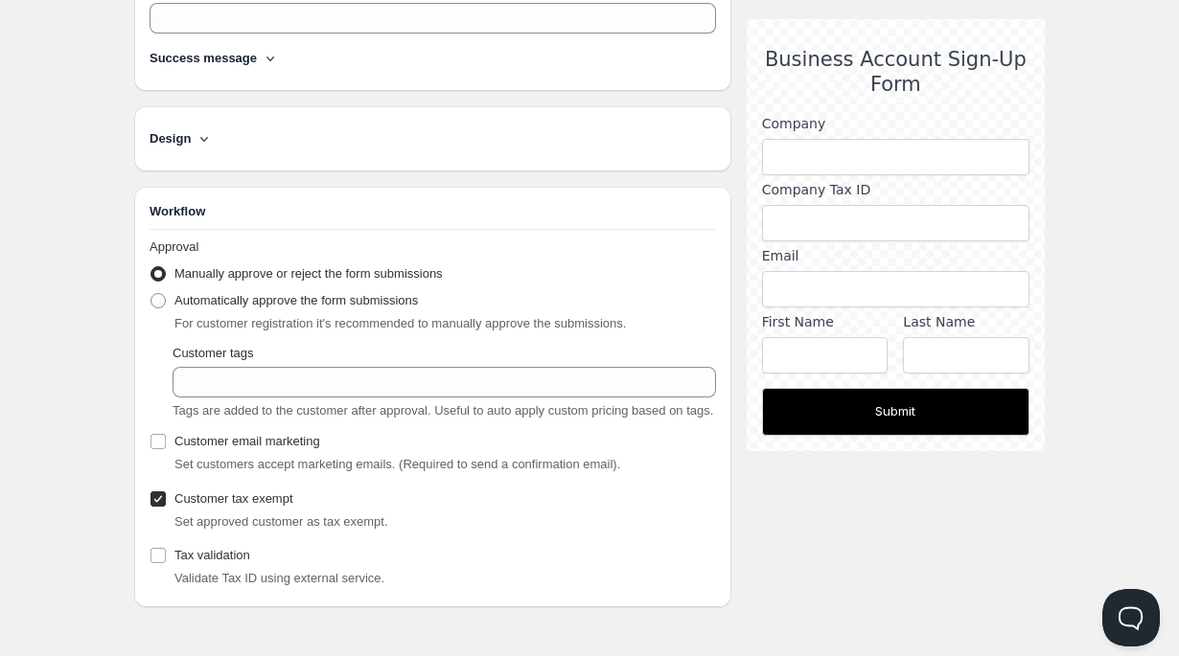
scroll to position [932, 0]
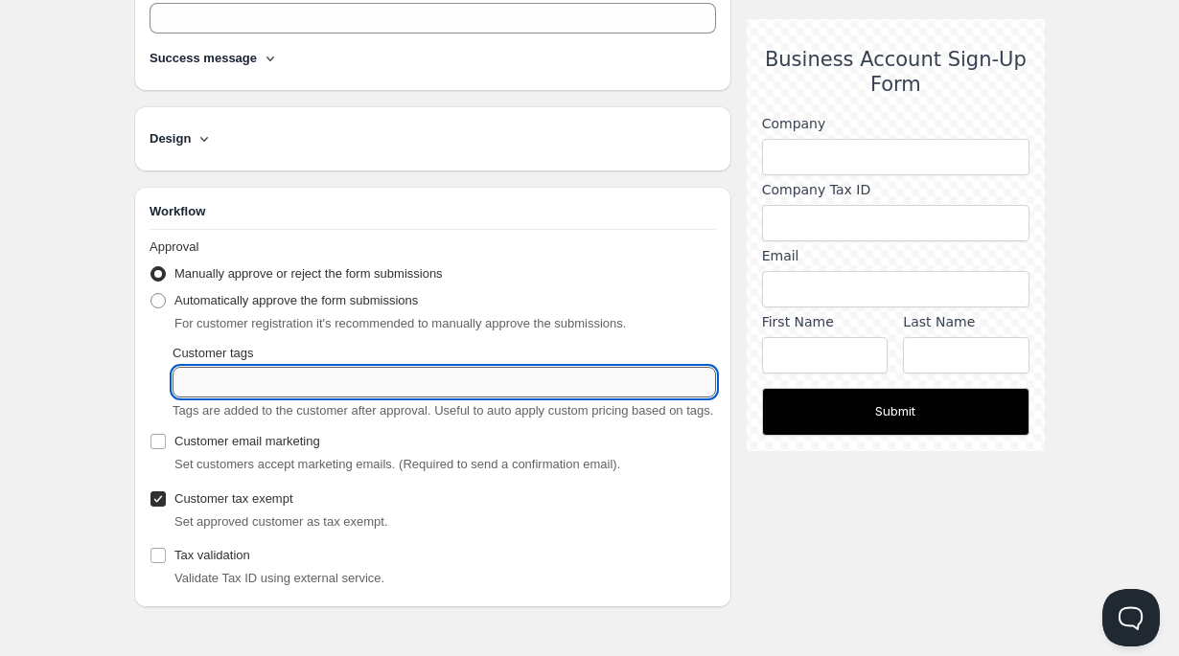
click at [224, 373] on input "Customer tags" at bounding box center [444, 382] width 543 height 31
type input "b2b"
click at [273, 367] on input "b2b" at bounding box center [427, 382] width 509 height 31
type input "b"
type input "B2B"
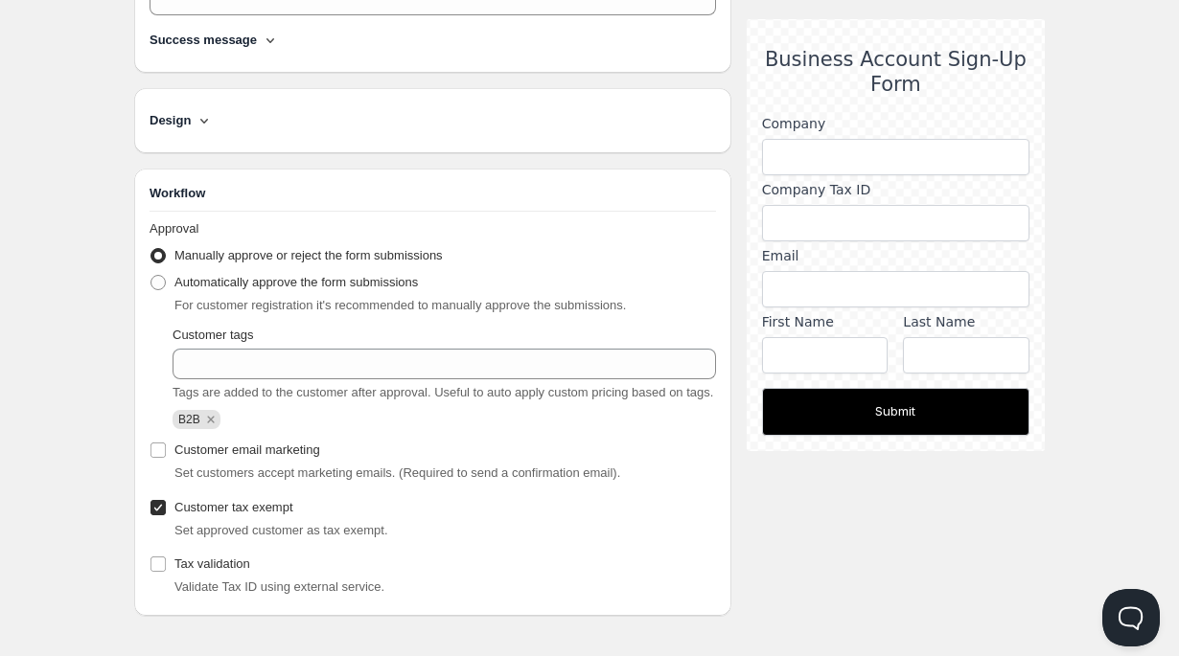
click at [437, 446] on div "Approval Manually approve or reject the form submissions Automatically approve …" at bounding box center [433, 409] width 566 height 381
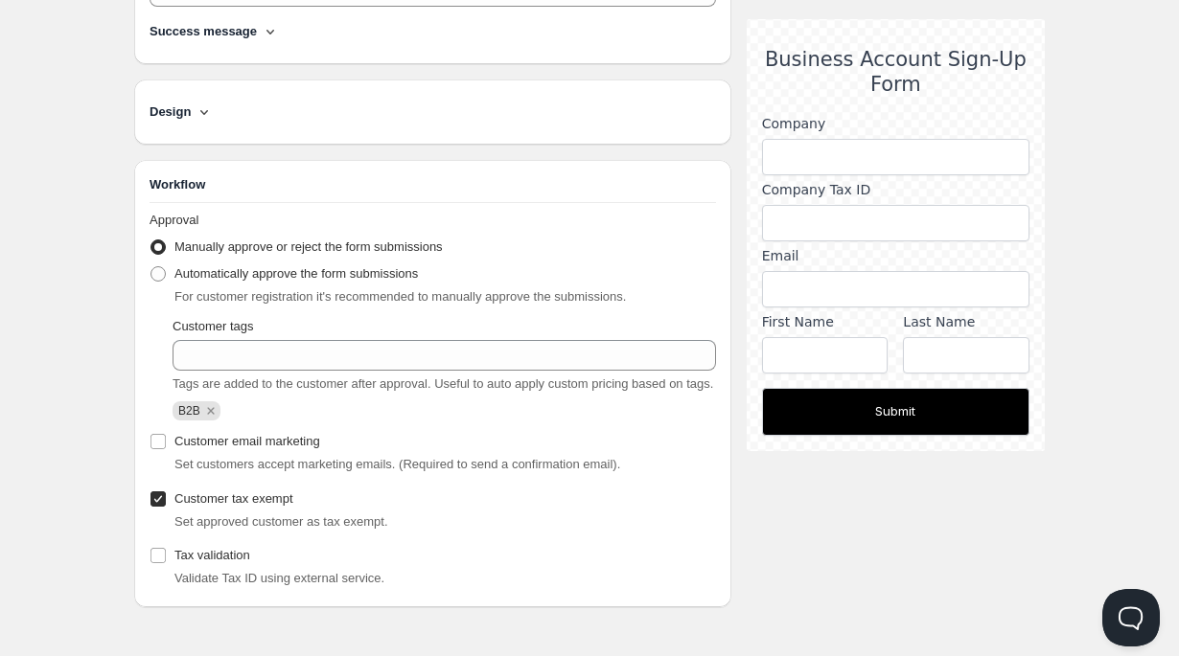
scroll to position [958, 0]
click at [163, 559] on input "Tax validation" at bounding box center [157, 555] width 15 height 15
checkbox input "true"
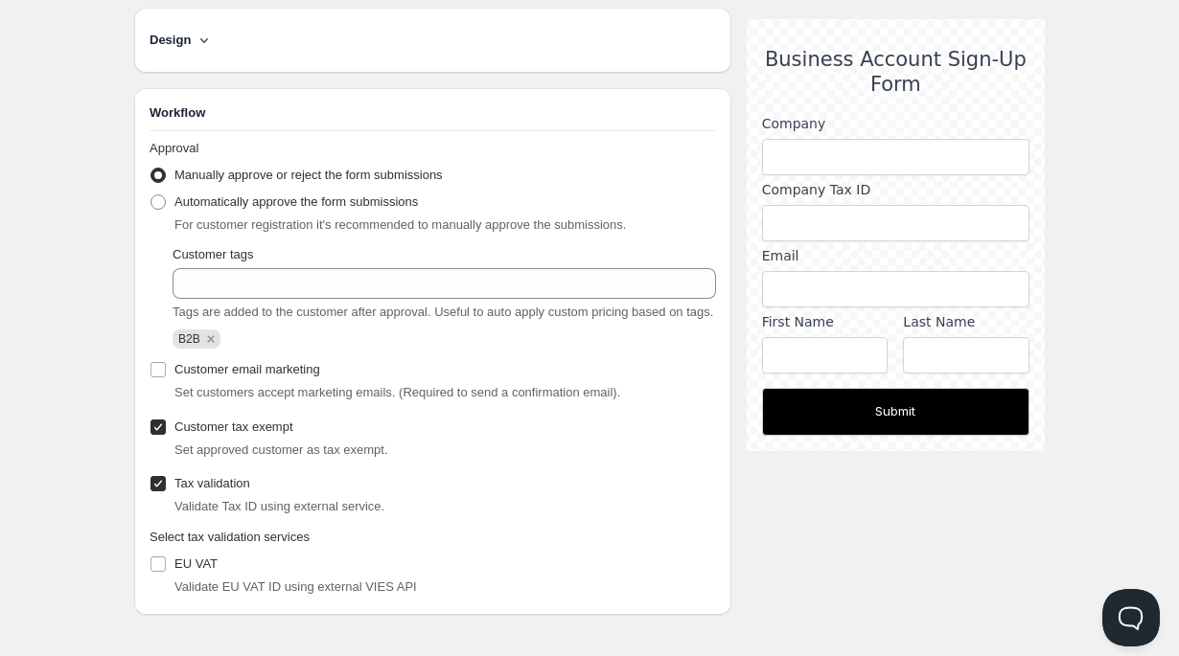
scroll to position [1038, 0]
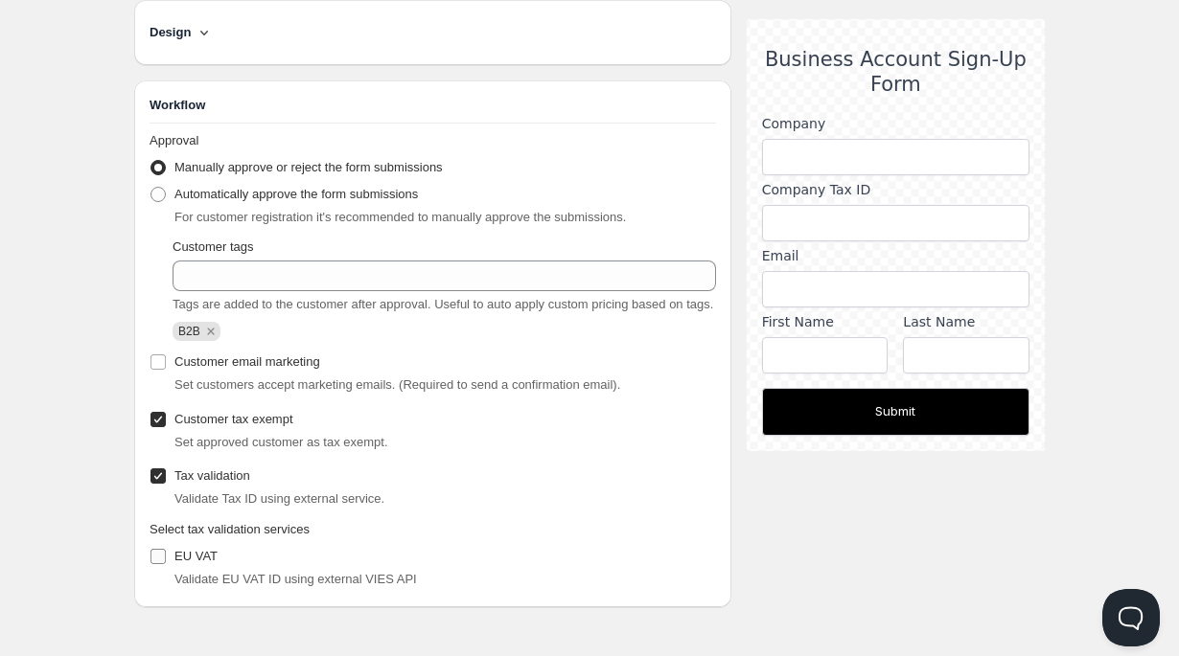
click at [155, 555] on input "EU VAT" at bounding box center [157, 556] width 15 height 15
checkbox input "true"
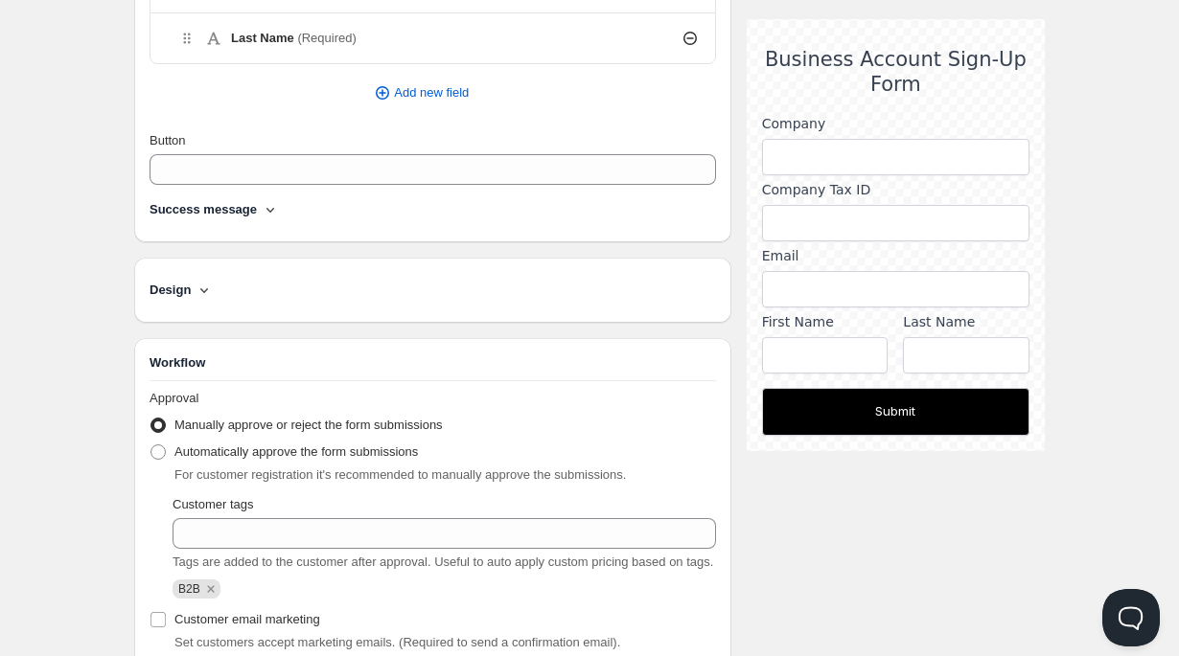
scroll to position [750, 0]
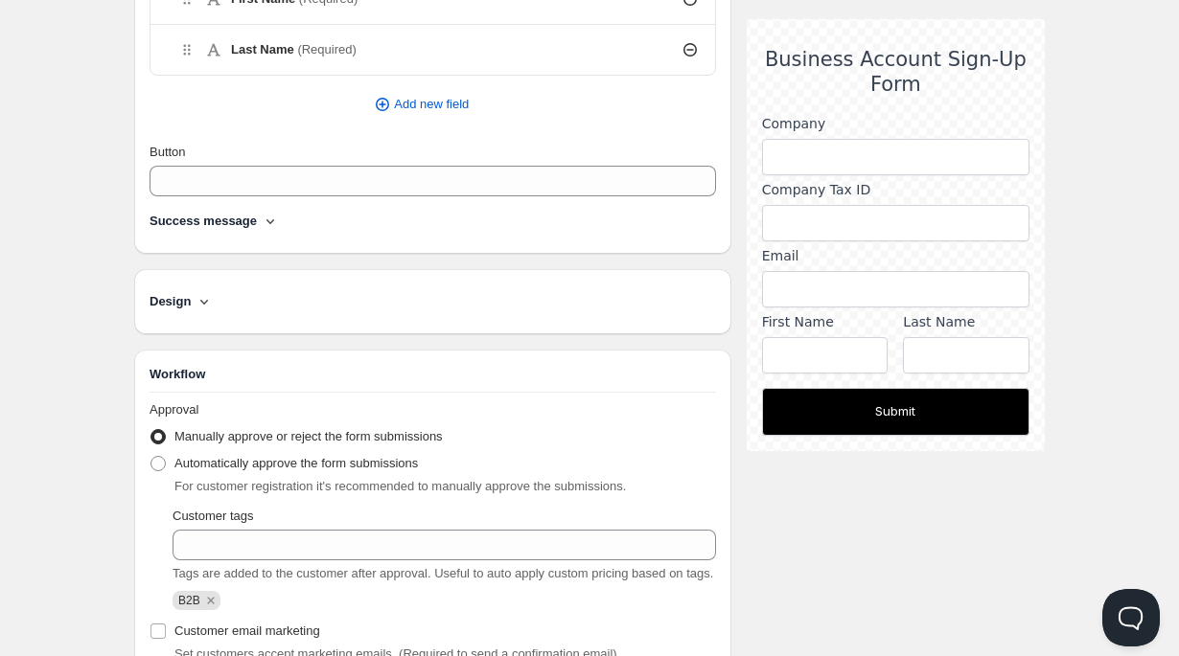
click at [217, 299] on div "Design" at bounding box center [433, 301] width 566 height 19
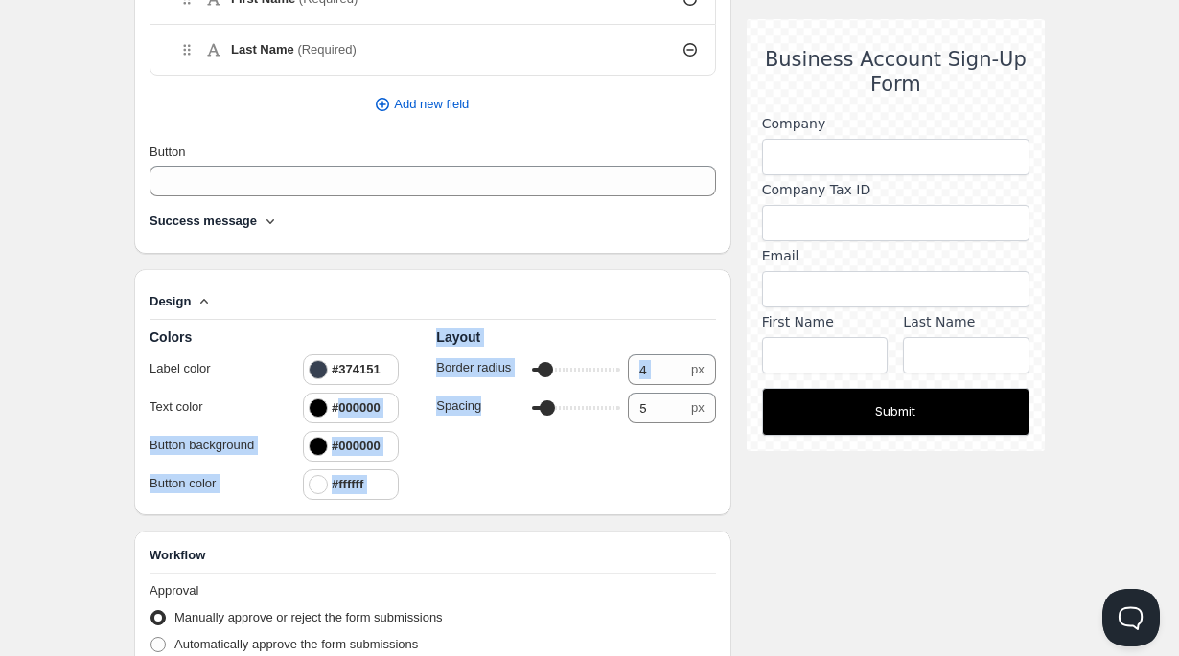
drag, startPoint x: 338, startPoint y: 408, endPoint x: 436, endPoint y: 420, distance: 98.4
click at [436, 420] on div "Colors Label color #374151 Text color #000000 Button background #000000 Button …" at bounding box center [433, 414] width 566 height 173
click at [380, 405] on h4 "#000000" at bounding box center [356, 408] width 49 height 19
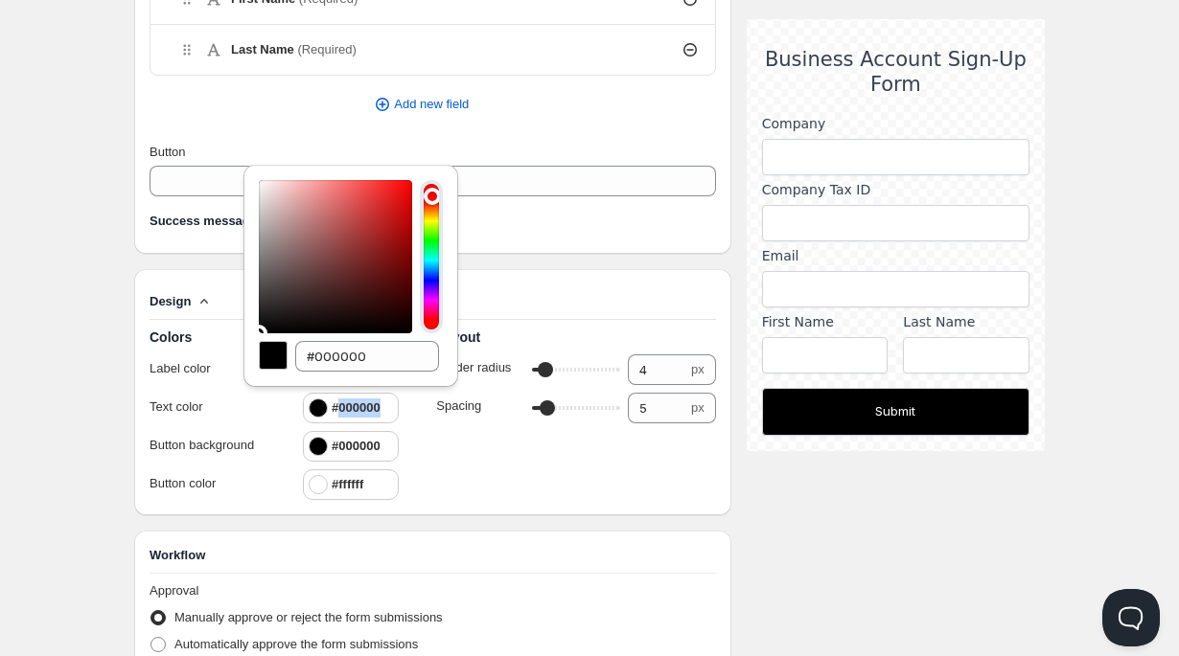
drag, startPoint x: 341, startPoint y: 408, endPoint x: 402, endPoint y: 408, distance: 60.4
click at [402, 408] on div "#000000" at bounding box center [370, 408] width 134 height 31
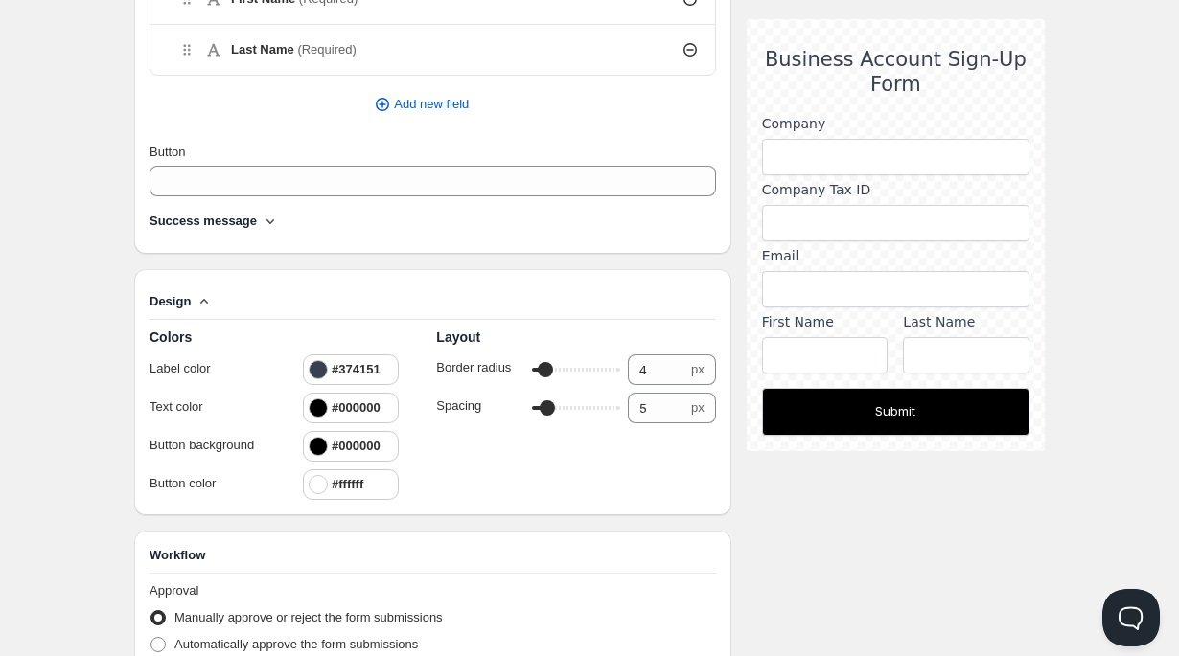
click at [322, 407] on div at bounding box center [318, 408] width 19 height 19
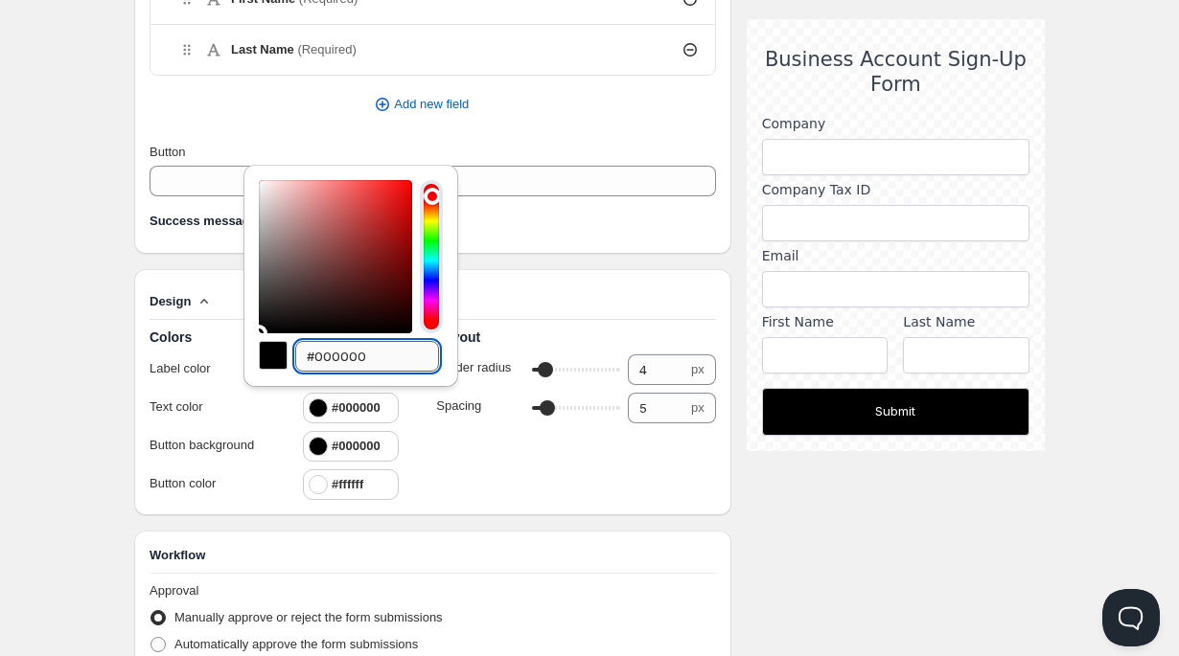
drag, startPoint x: 314, startPoint y: 357, endPoint x: 400, endPoint y: 357, distance: 85.3
click at [398, 357] on input "#000000" at bounding box center [367, 356] width 144 height 31
type input "#1c1c1c"
drag, startPoint x: 384, startPoint y: 410, endPoint x: 339, endPoint y: 408, distance: 45.1
click at [339, 408] on div "#1c1c1c" at bounding box center [351, 408] width 84 height 19
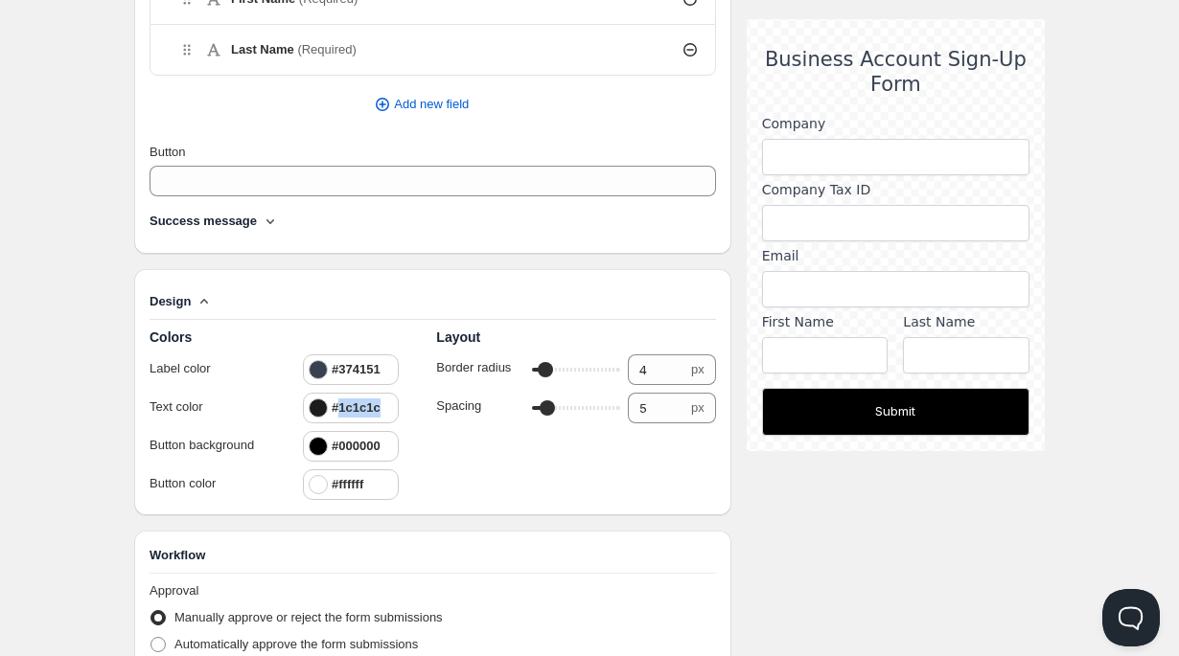
copy h4 "1c1c1c"
click at [350, 442] on h4 "#000000" at bounding box center [356, 446] width 49 height 19
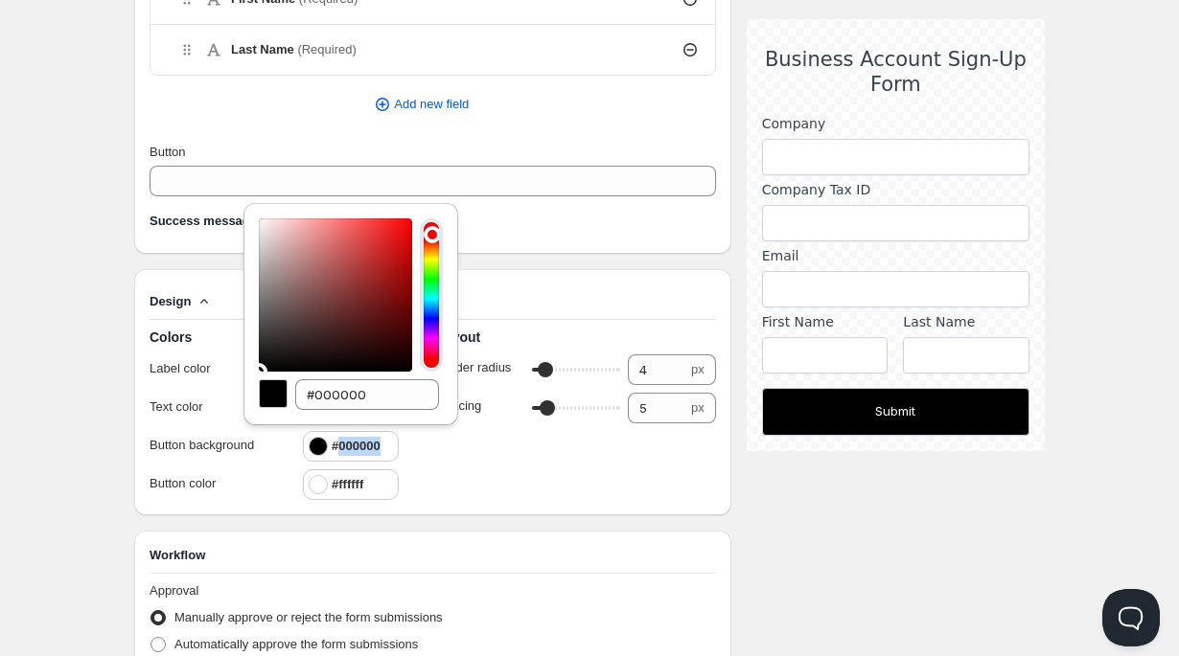
drag, startPoint x: 340, startPoint y: 445, endPoint x: 407, endPoint y: 449, distance: 67.3
click at [407, 449] on div "#000000" at bounding box center [370, 446] width 134 height 31
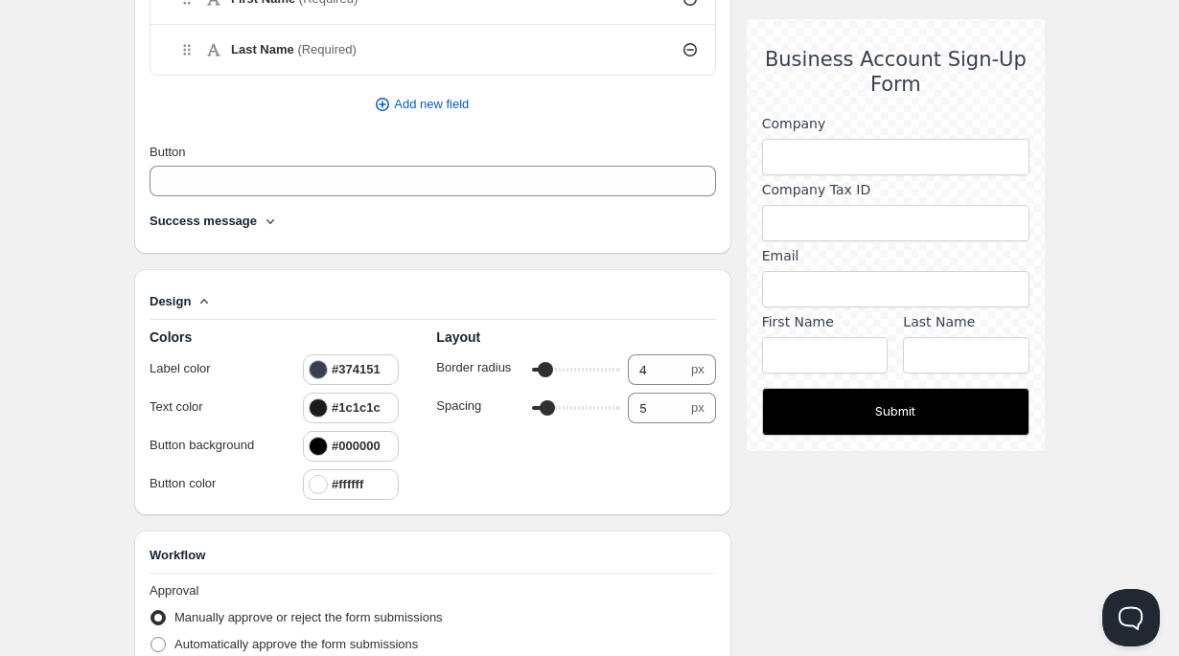
click at [331, 447] on div "#000000" at bounding box center [345, 446] width 72 height 19
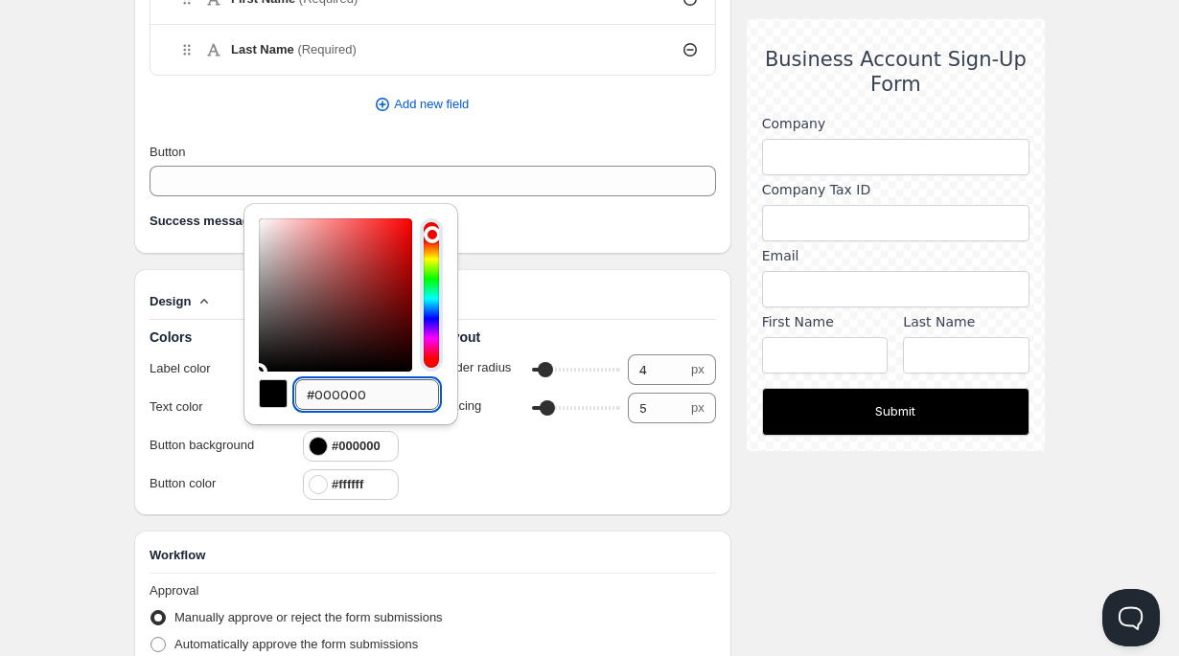
drag, startPoint x: 315, startPoint y: 393, endPoint x: 424, endPoint y: 399, distance: 108.4
click at [424, 399] on input "#000000" at bounding box center [367, 395] width 144 height 31
paste input "1c1c1c"
type input "#1c1c1c"
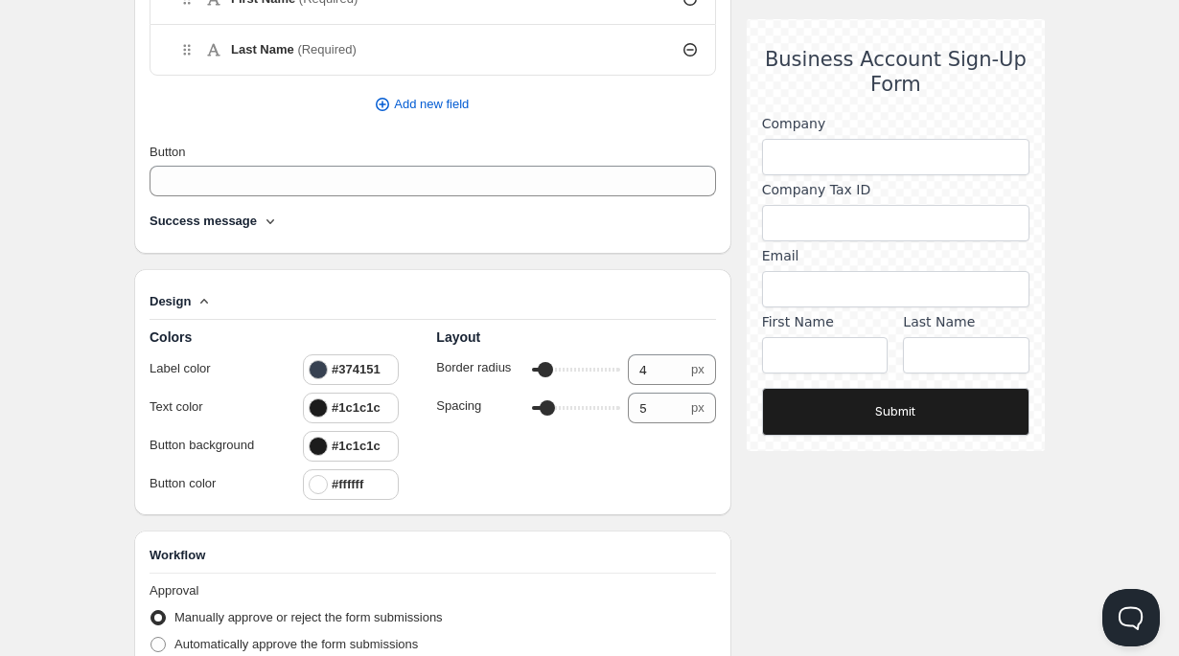
click at [277, 222] on icon at bounding box center [270, 221] width 19 height 19
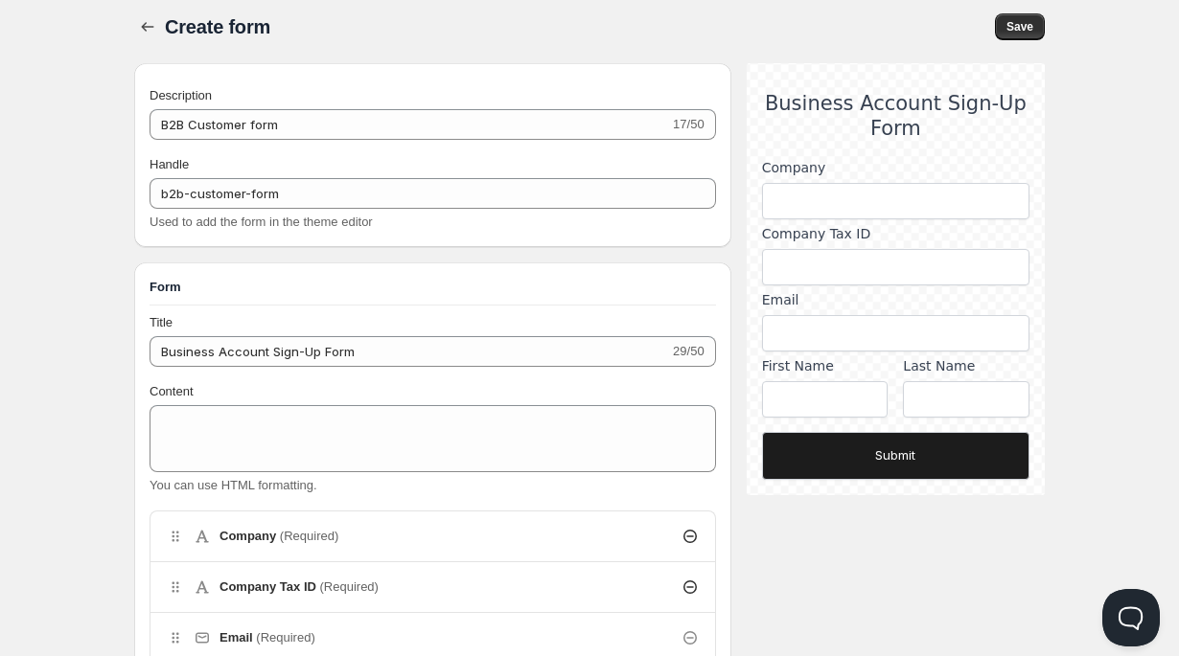
scroll to position [0, 0]
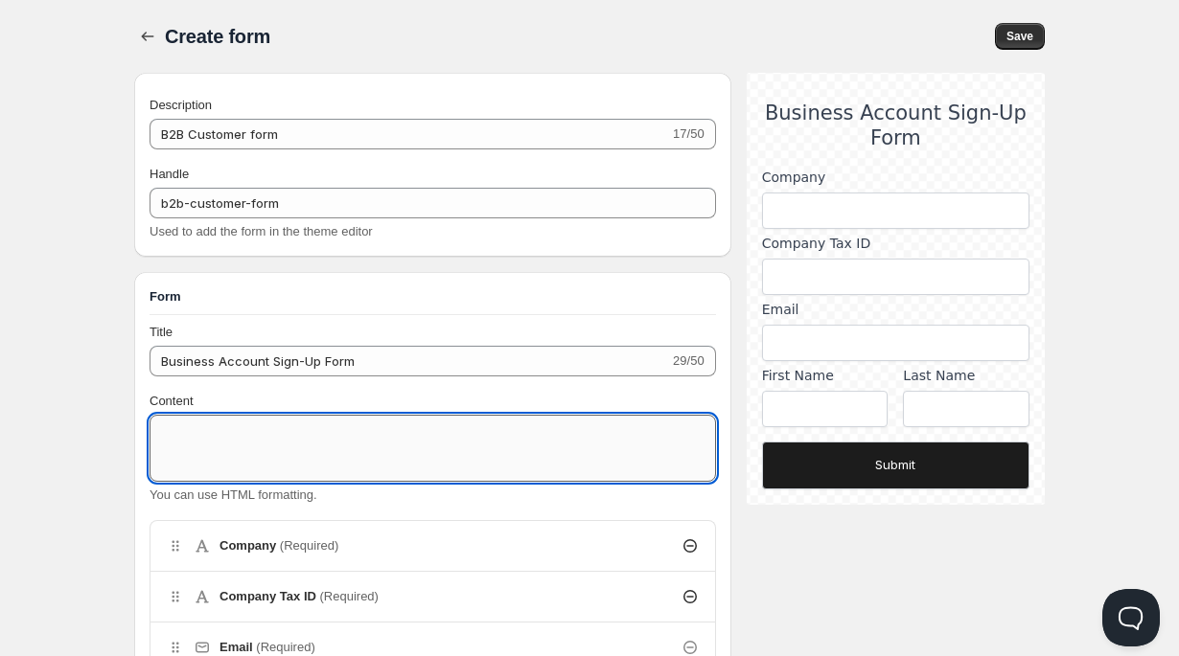
click at [296, 434] on textarea "Content" at bounding box center [433, 448] width 566 height 67
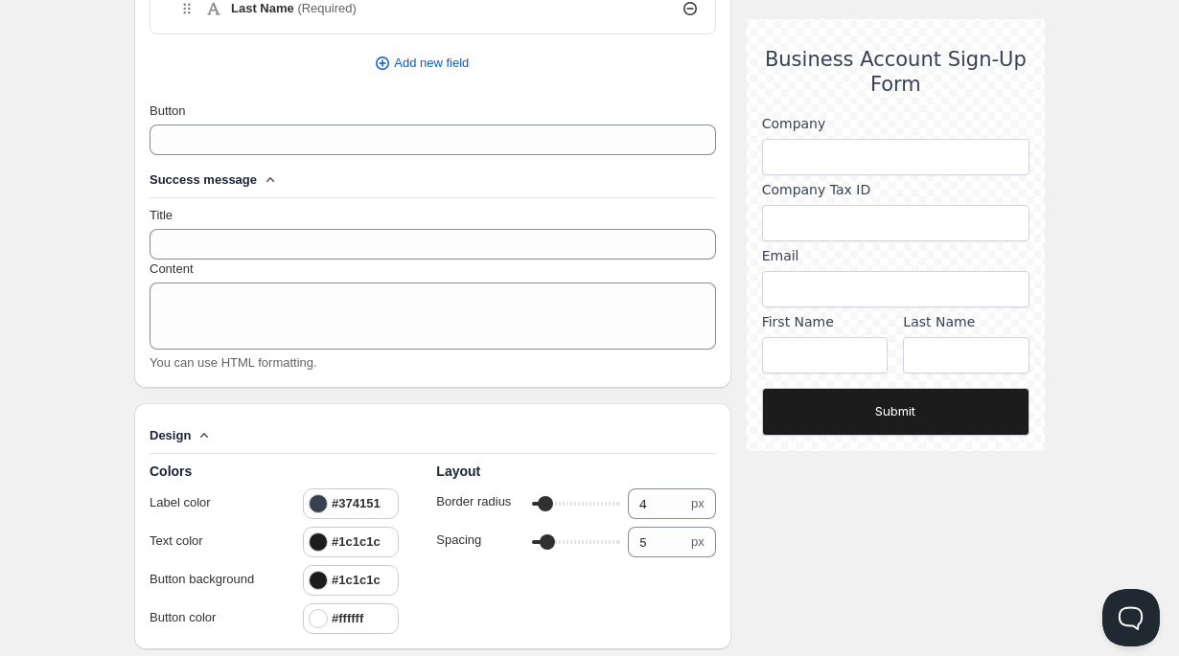
scroll to position [802, 0]
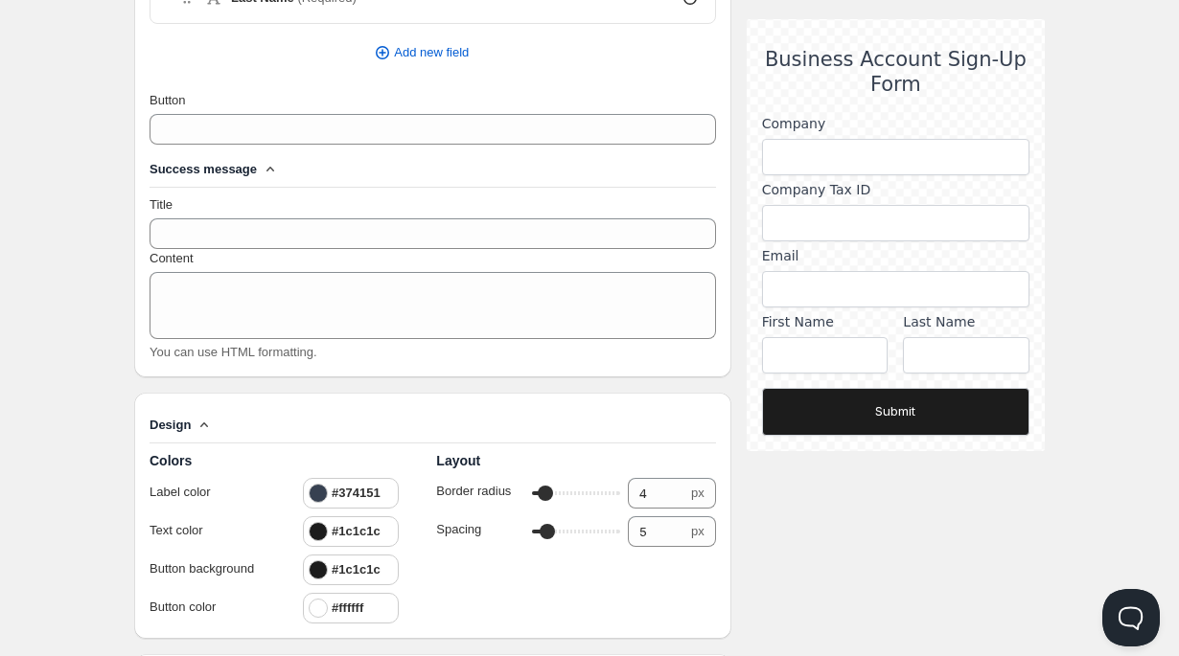
click at [385, 488] on div "#374151" at bounding box center [351, 493] width 84 height 19
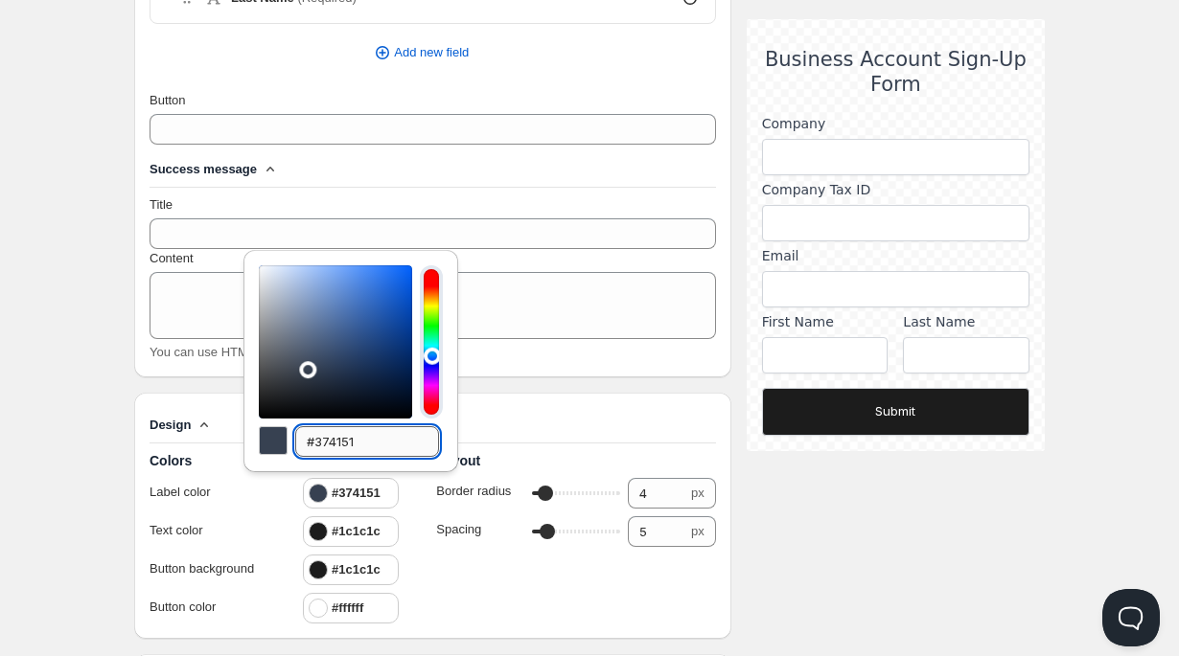
drag, startPoint x: 314, startPoint y: 436, endPoint x: 369, endPoint y: 442, distance: 54.9
click at [369, 442] on input "#374151" at bounding box center [367, 441] width 144 height 31
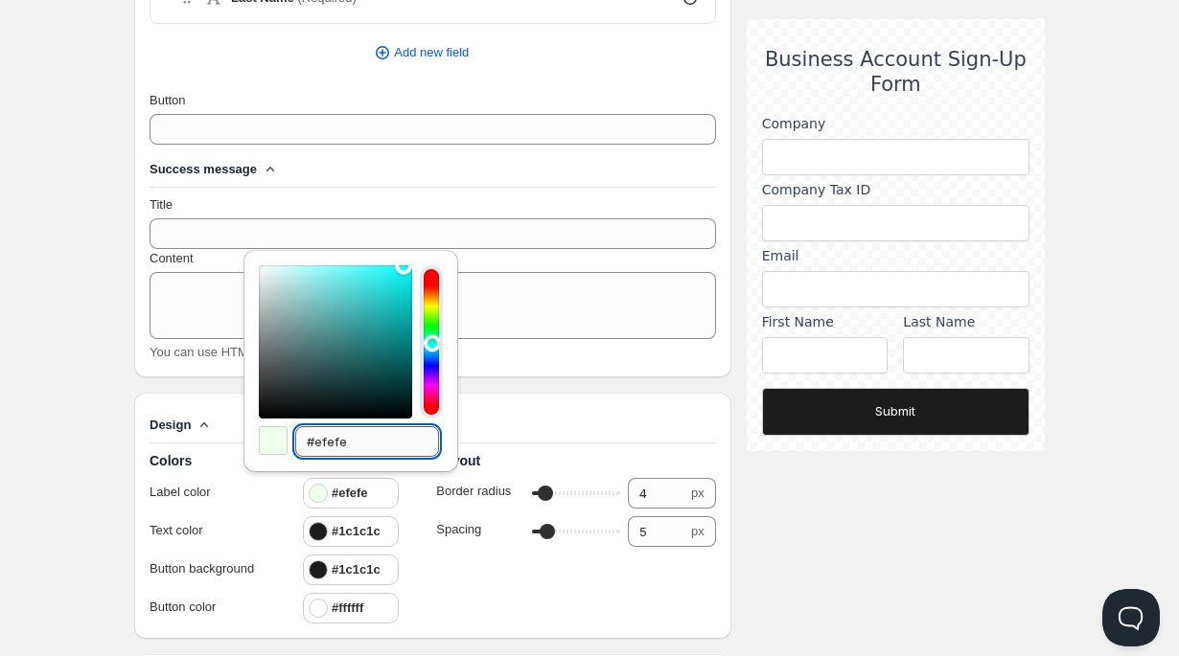
type input "#efefef"
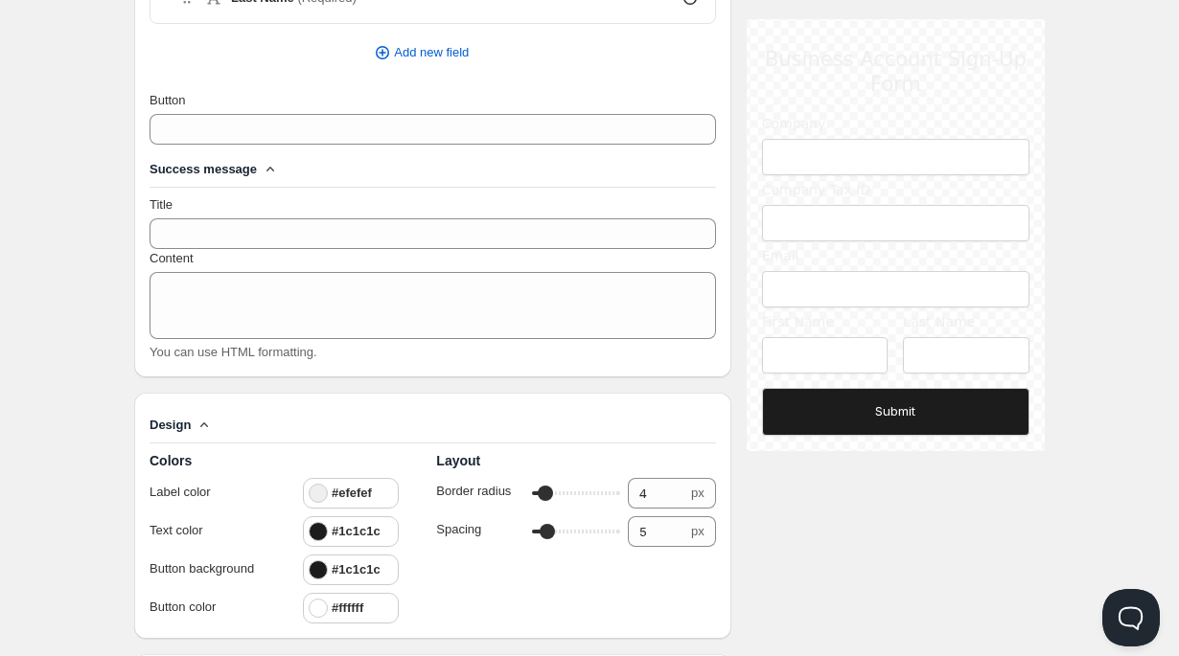
click at [344, 496] on h4 "#efefef" at bounding box center [352, 493] width 40 height 19
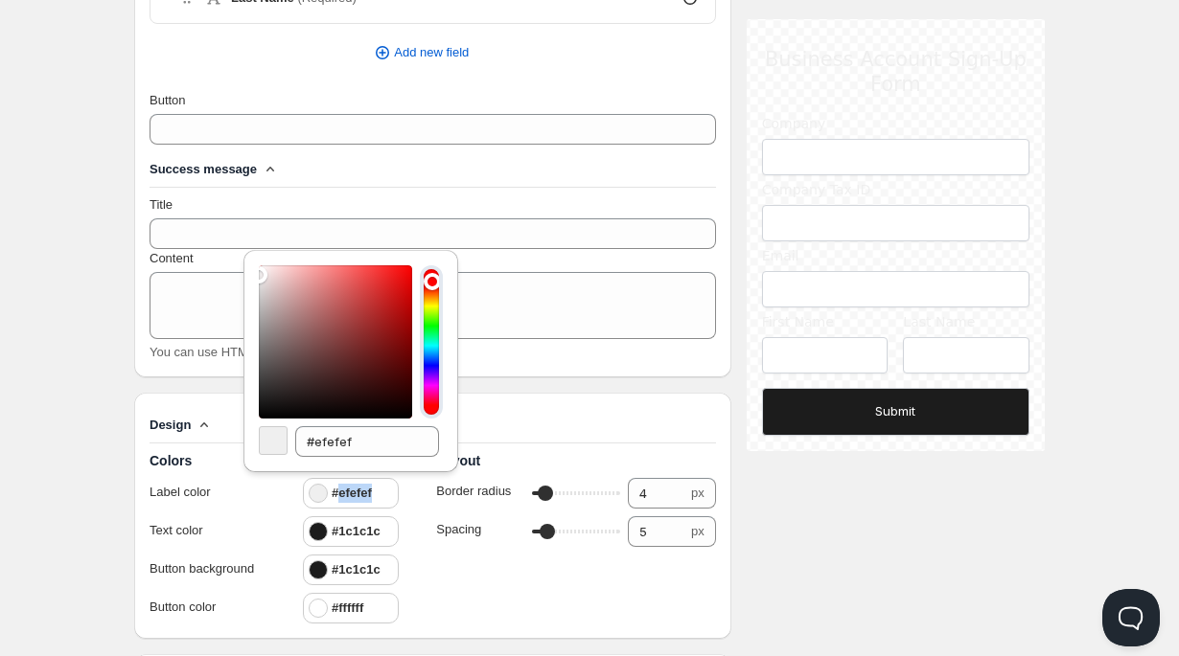
drag, startPoint x: 340, startPoint y: 494, endPoint x: 403, endPoint y: 492, distance: 62.3
click at [403, 492] on div "#efefef" at bounding box center [370, 493] width 134 height 31
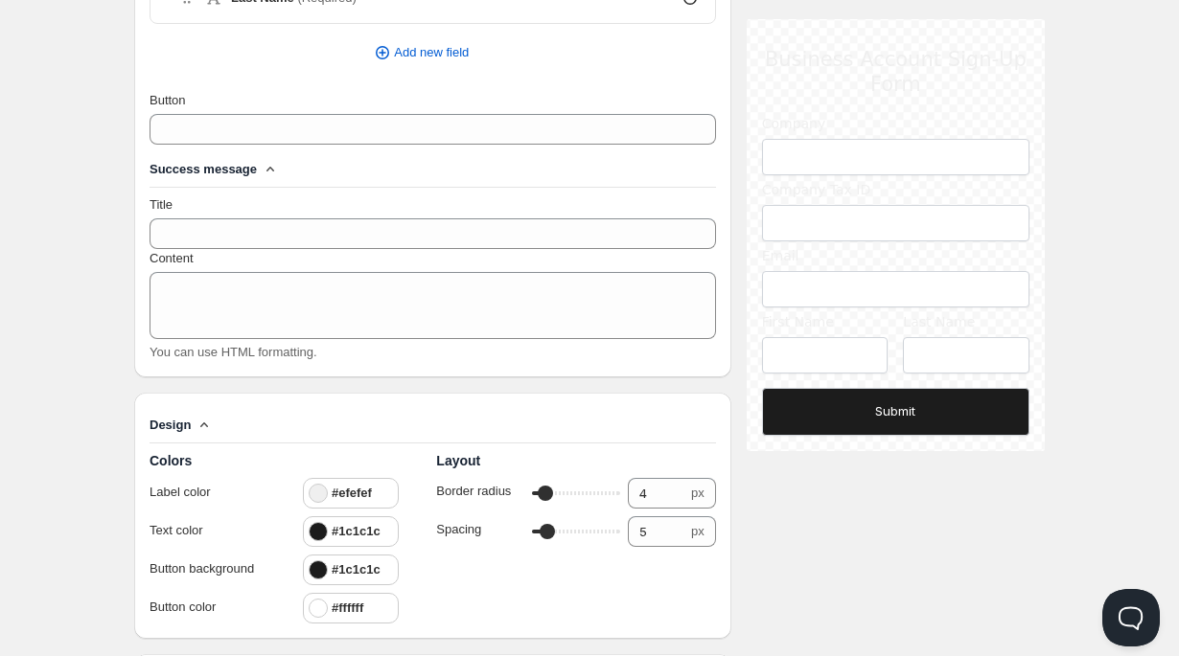
click at [319, 492] on div at bounding box center [318, 493] width 19 height 19
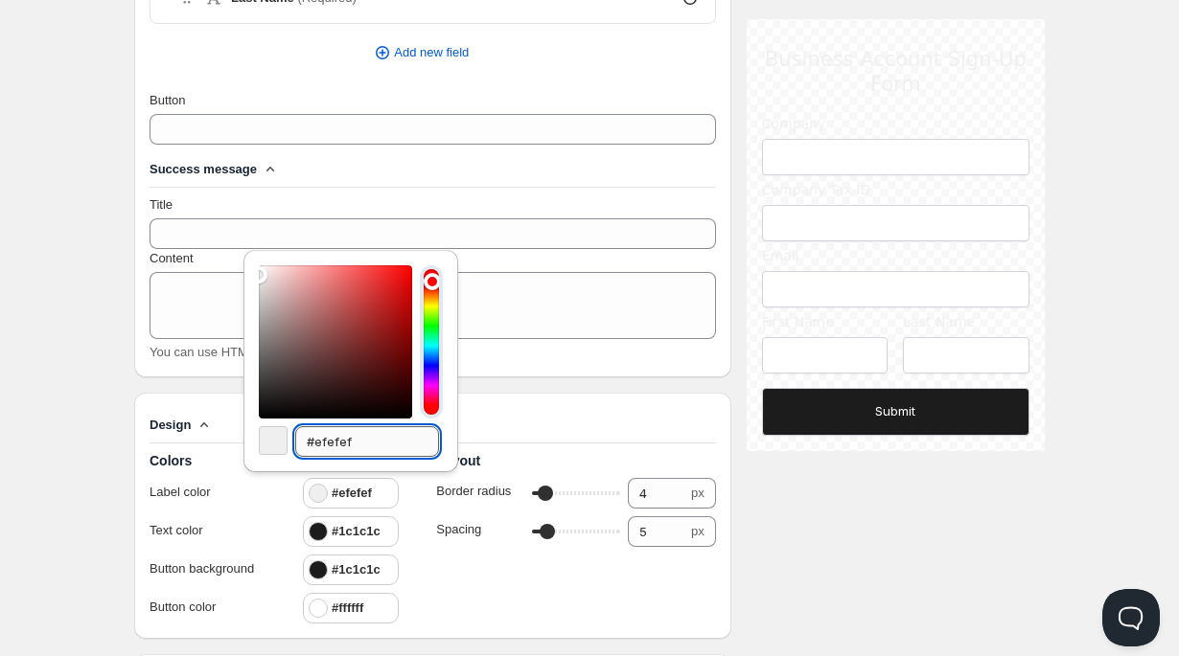
drag, startPoint x: 312, startPoint y: 443, endPoint x: 433, endPoint y: 450, distance: 121.0
click at [427, 450] on input "#efefef" at bounding box center [367, 441] width 144 height 31
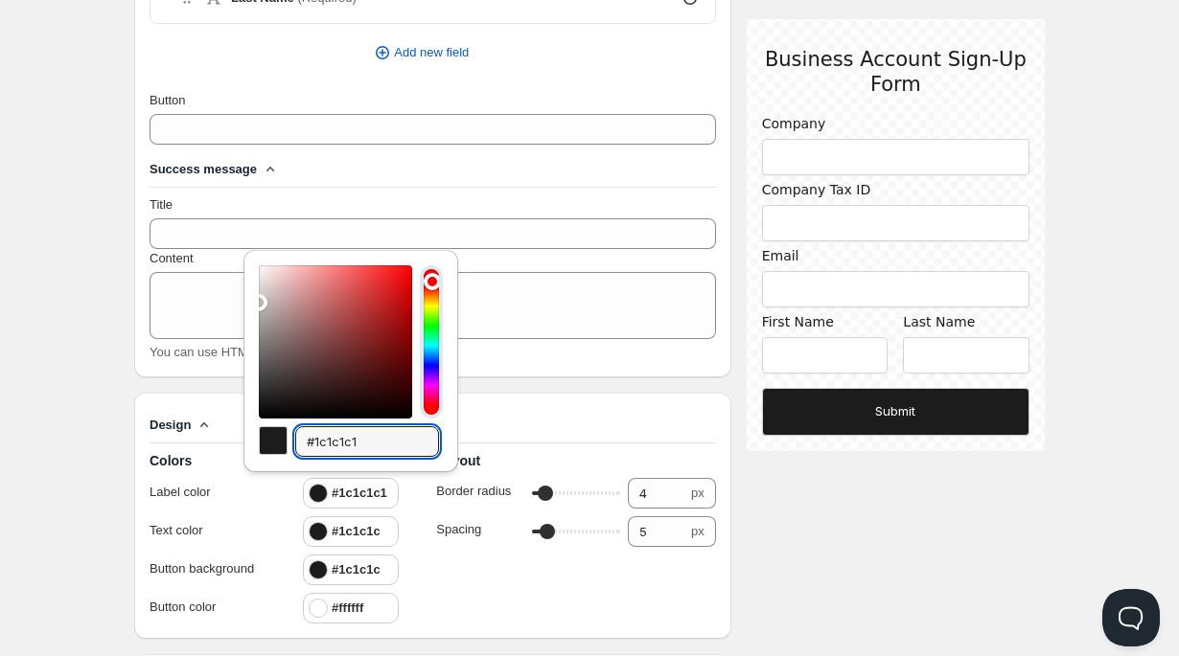
type input "#1c1c1c1"
click at [564, 457] on h2 "Layout" at bounding box center [575, 460] width 279 height 19
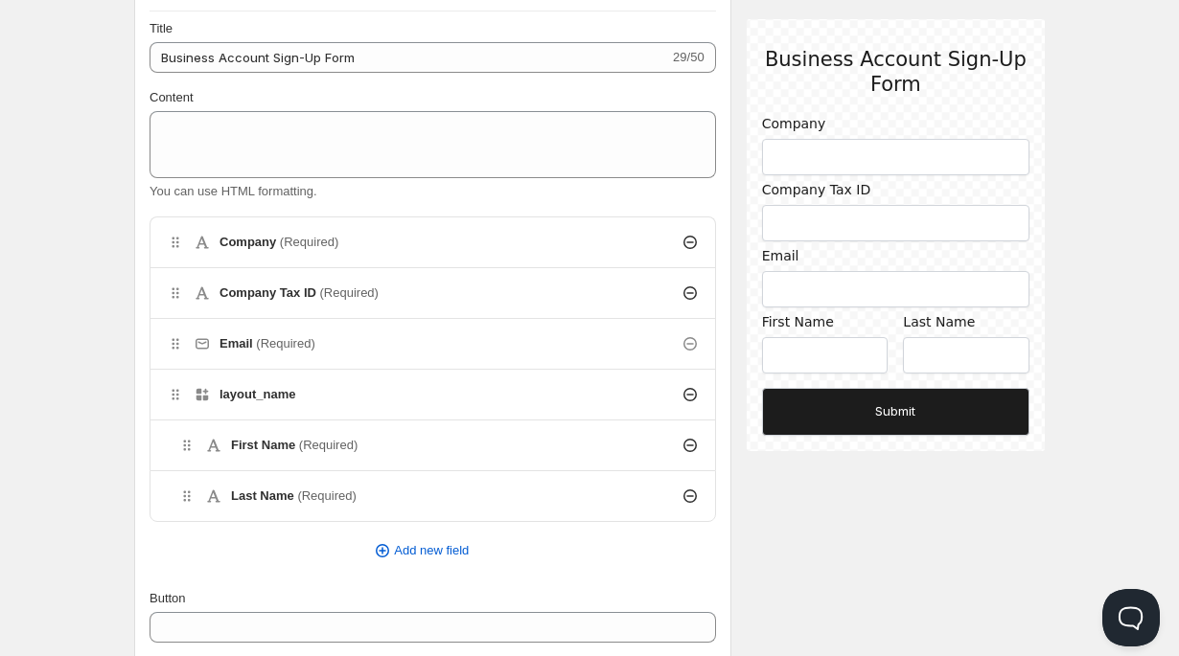
scroll to position [0, 0]
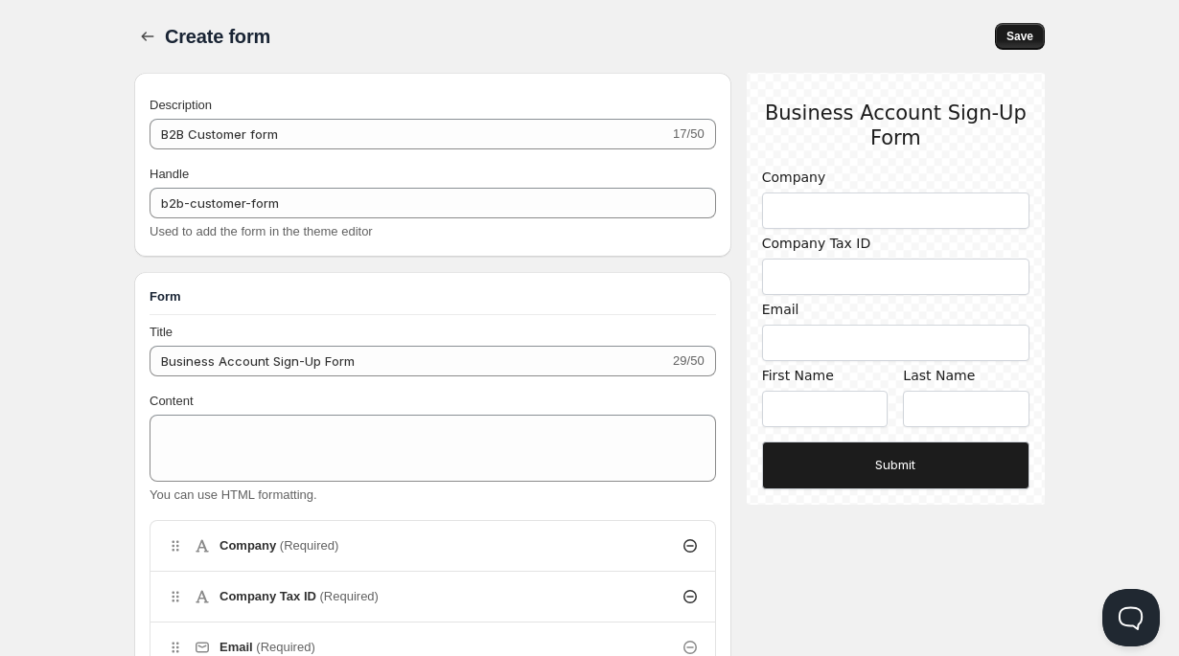
click at [1029, 35] on span "Save" at bounding box center [1019, 36] width 27 height 15
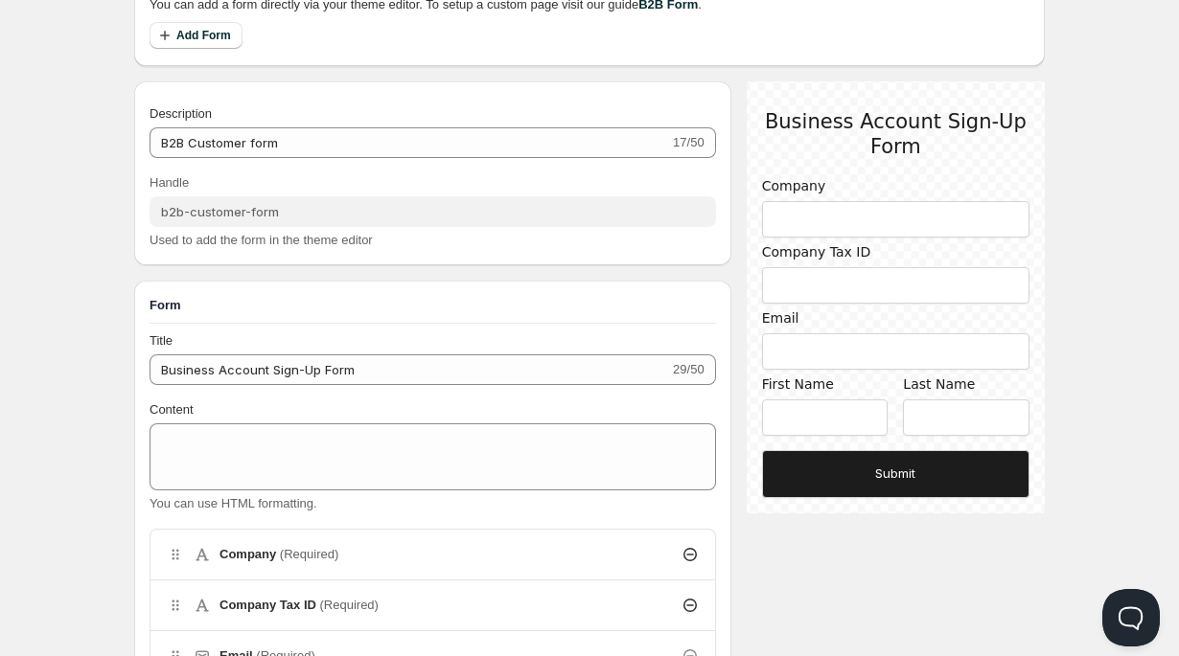
scroll to position [209, 0]
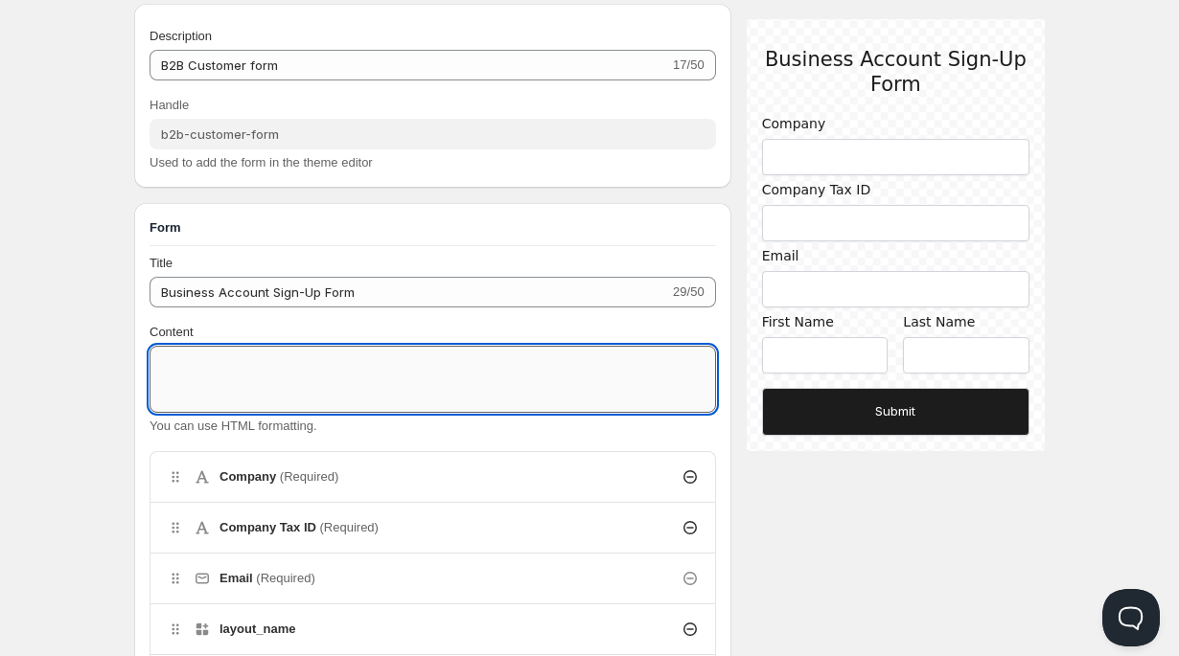
click at [225, 375] on textarea "Content" at bounding box center [433, 379] width 566 height 67
paste textarea "<p> Open your <strong>Business Account</strong> [DATE] and enjoy exclusive bene…"
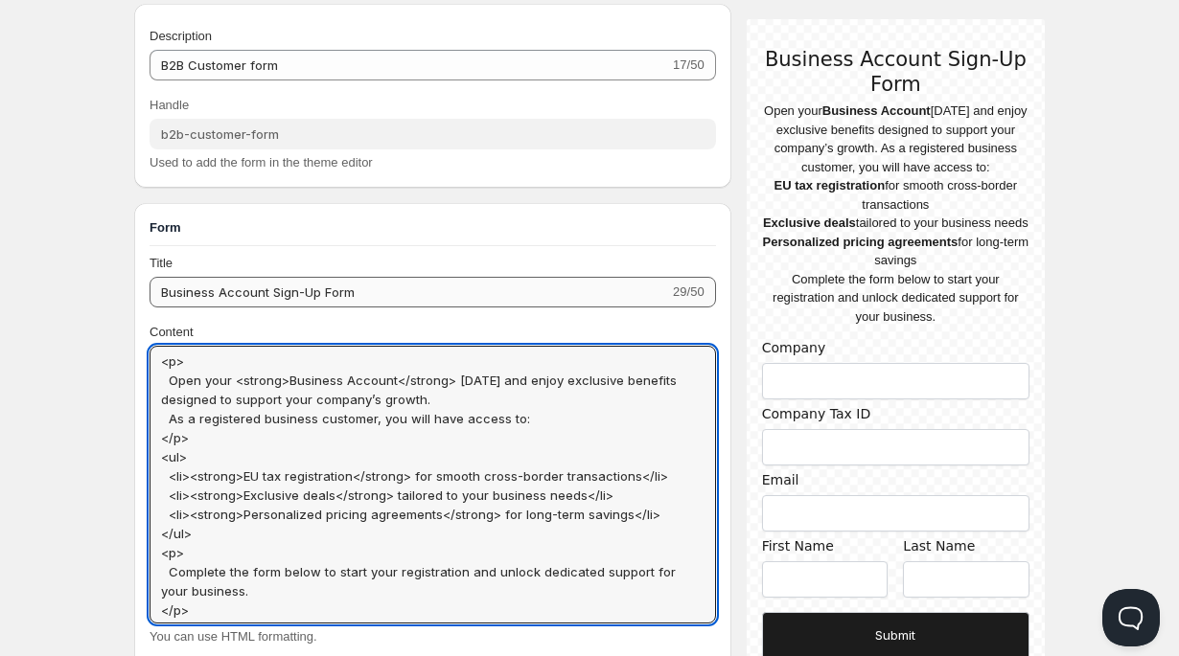
scroll to position [2, 0]
drag, startPoint x: 259, startPoint y: 614, endPoint x: 89, endPoint y: 420, distance: 258.1
click at [223, 602] on textarea "<p> Open your <strong>Business Account</strong> [DATE] and enjoy exclusive bene…" at bounding box center [433, 485] width 566 height 278
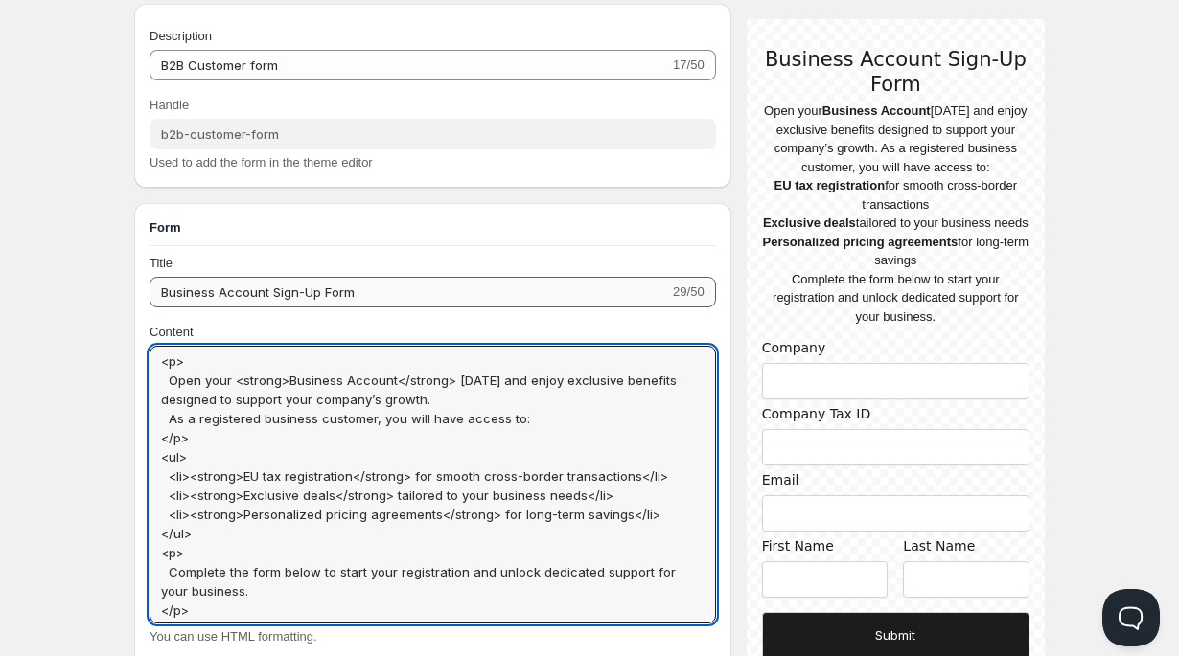
drag, startPoint x: 213, startPoint y: 611, endPoint x: 159, endPoint y: 306, distance: 310.4
paste textarea "Create your business account [DATE] to benefit from EU tax registration, enjoy …"
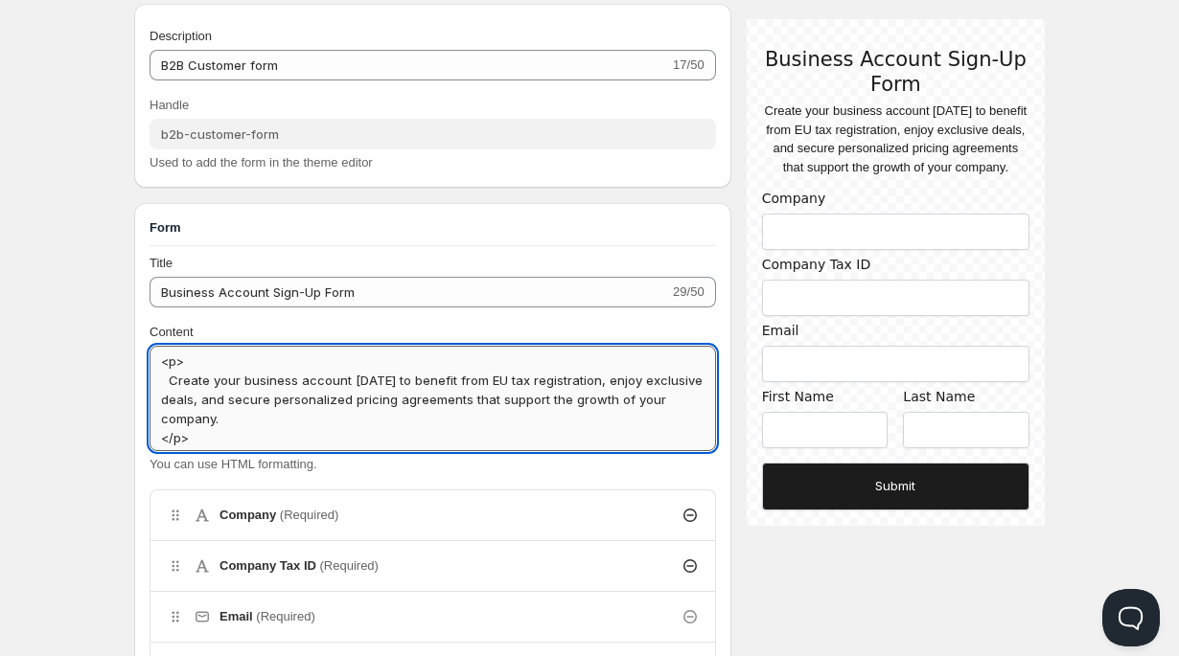
drag, startPoint x: 464, startPoint y: 397, endPoint x: 489, endPoint y: 423, distance: 35.9
click at [489, 423] on textarea "<p> Create your business account [DATE] to benefit from EU tax registration, en…" at bounding box center [433, 398] width 566 height 105
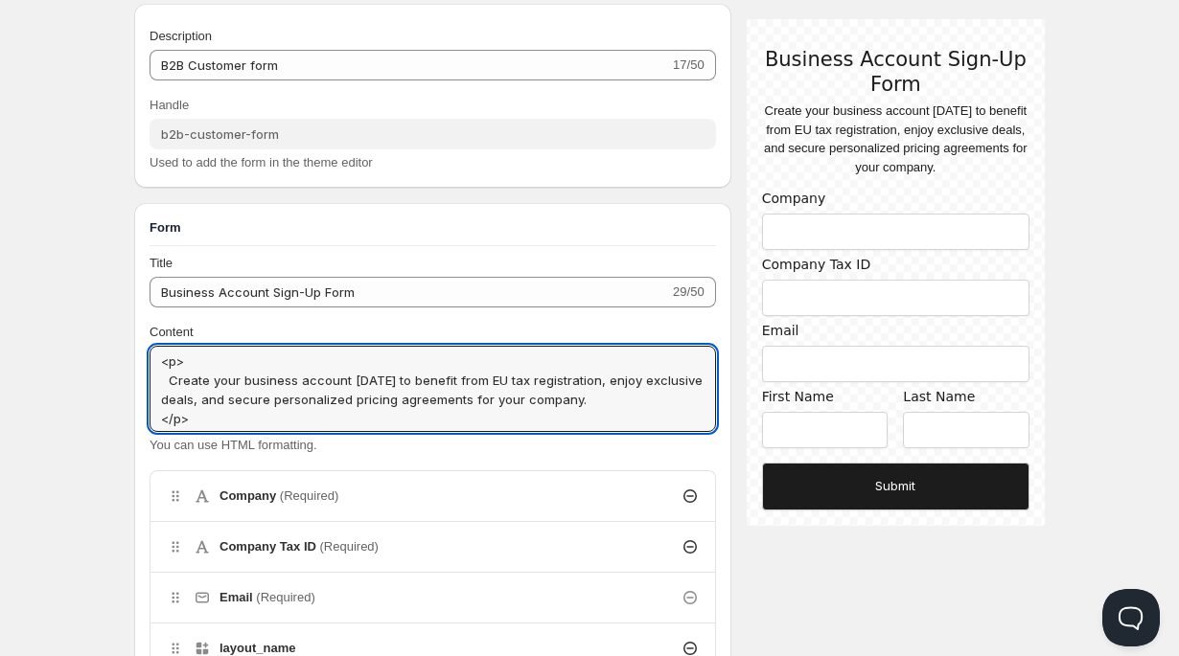
type textarea "<p> Create your business account [DATE] to benefit from EU tax registration, en…"
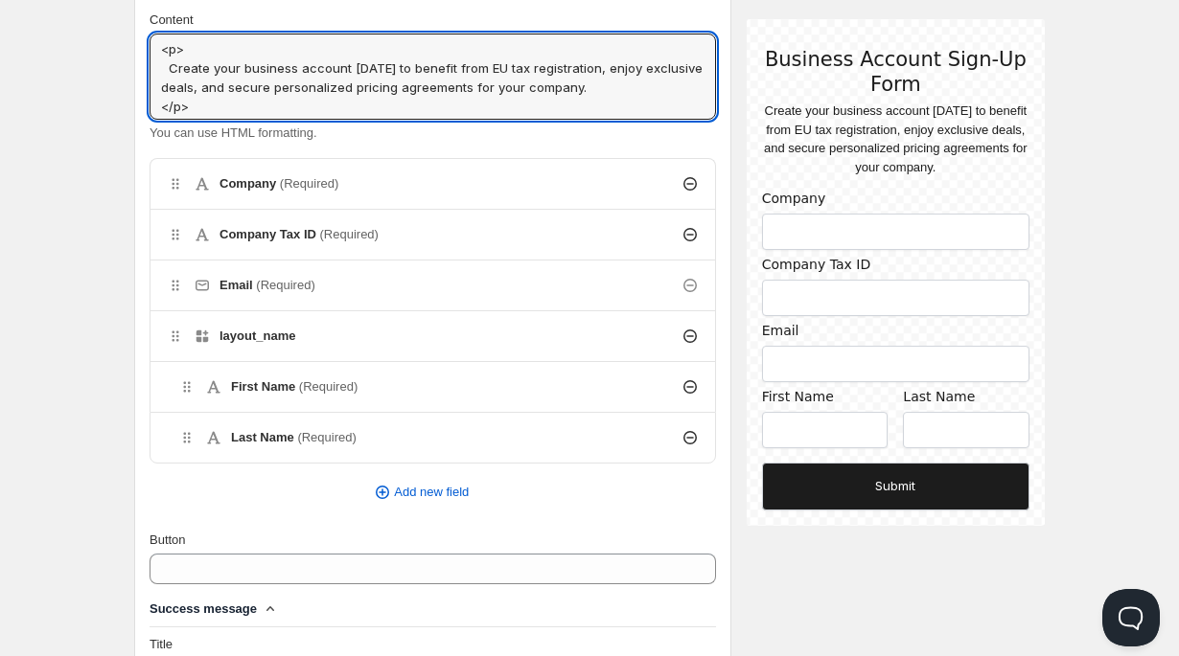
scroll to position [526, 0]
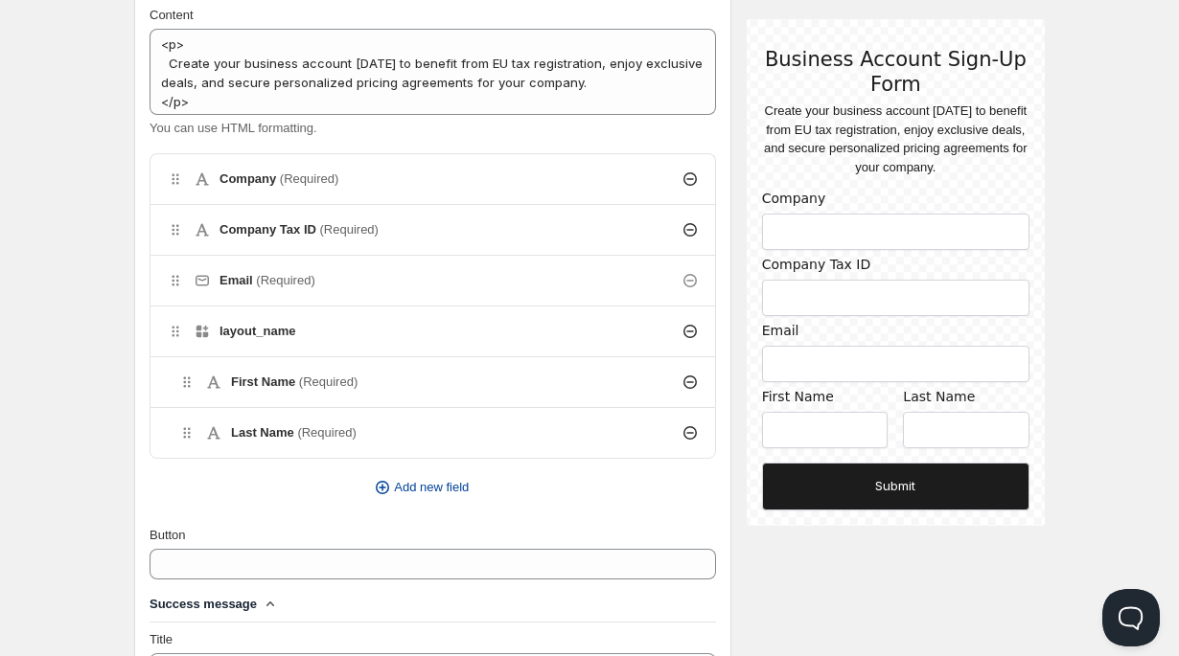
click at [379, 488] on icon "button" at bounding box center [382, 487] width 19 height 19
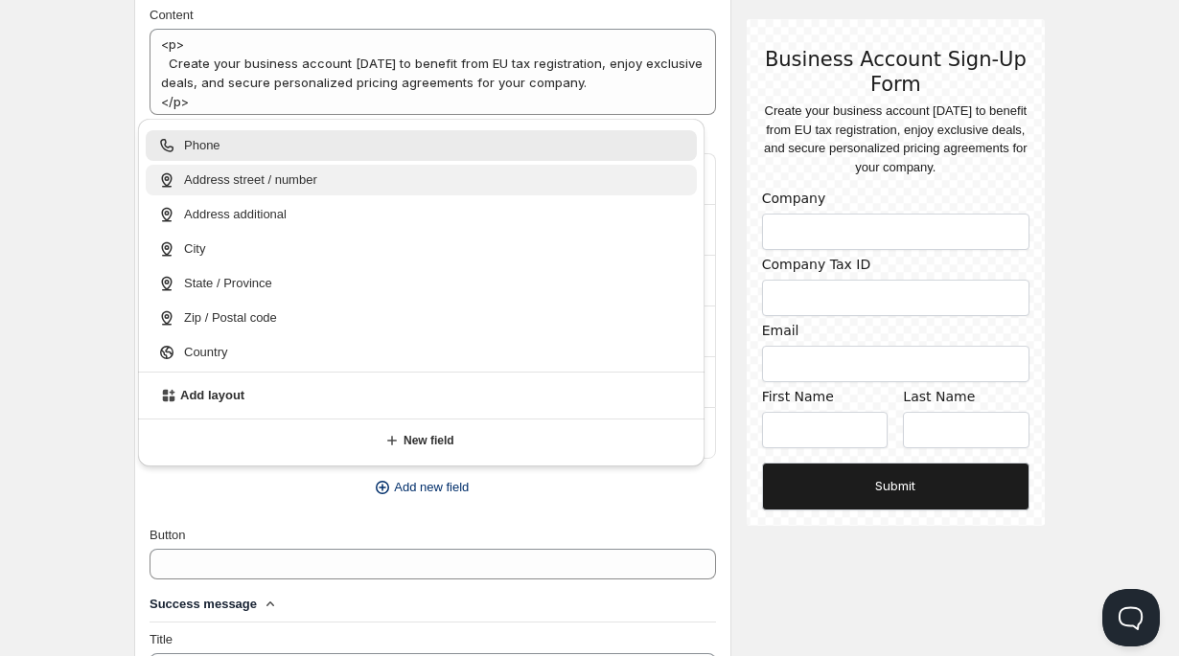
click at [217, 181] on span "Address street / number" at bounding box center [250, 180] width 133 height 19
